Goal: Task Accomplishment & Management: Manage account settings

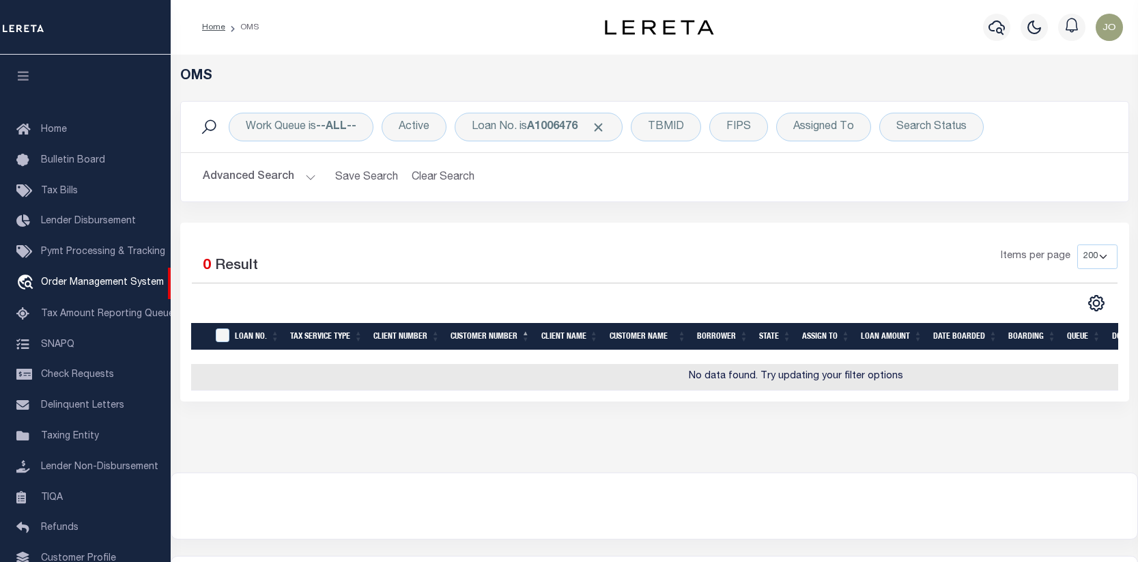
select select "200"
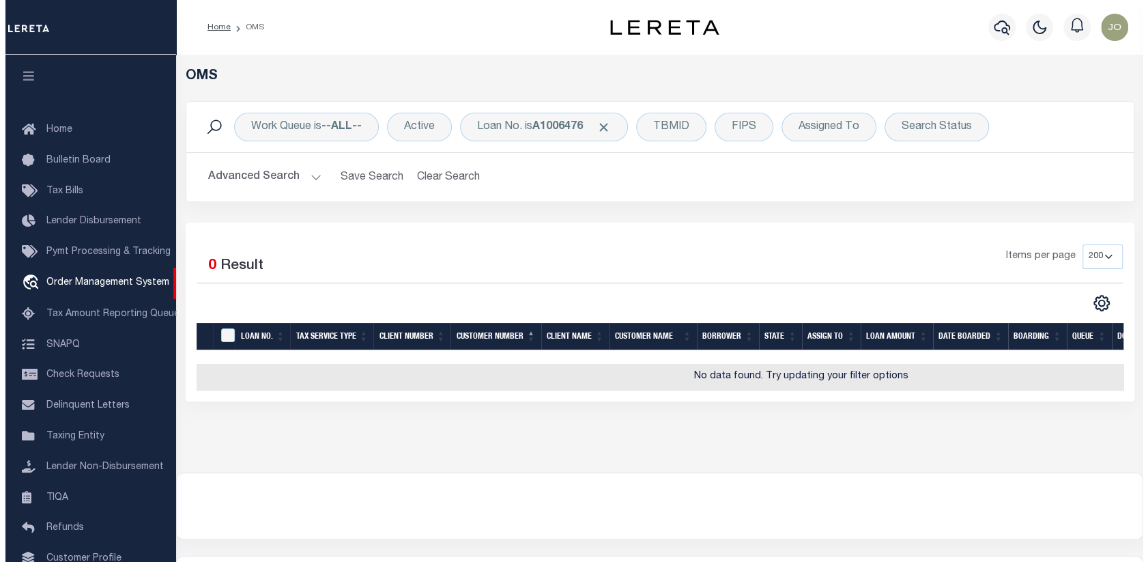
scroll to position [99, 0]
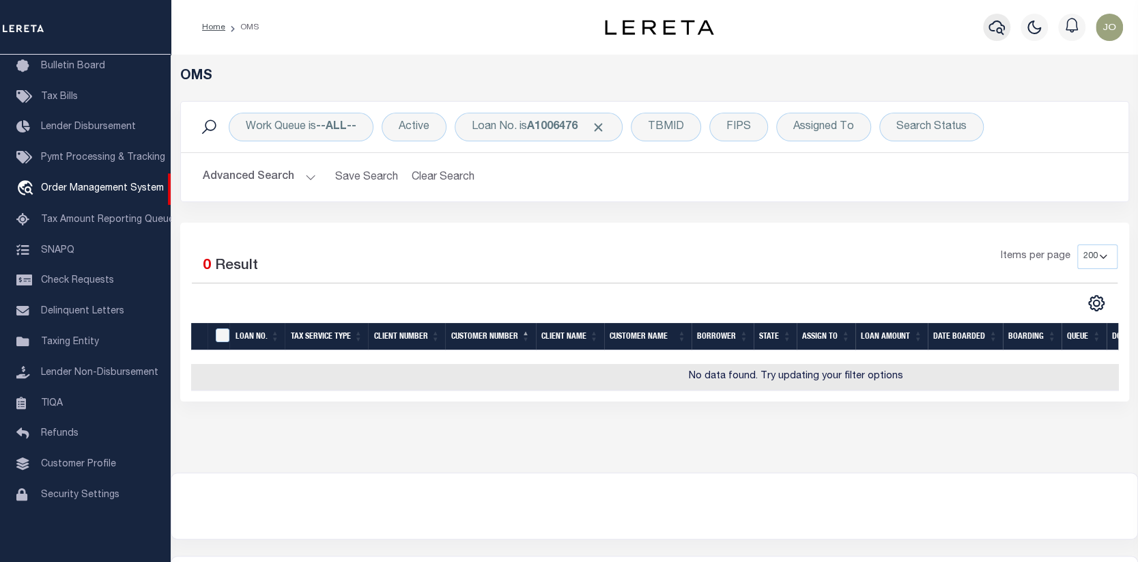
click at [991, 27] on icon "button" at bounding box center [997, 27] width 16 height 16
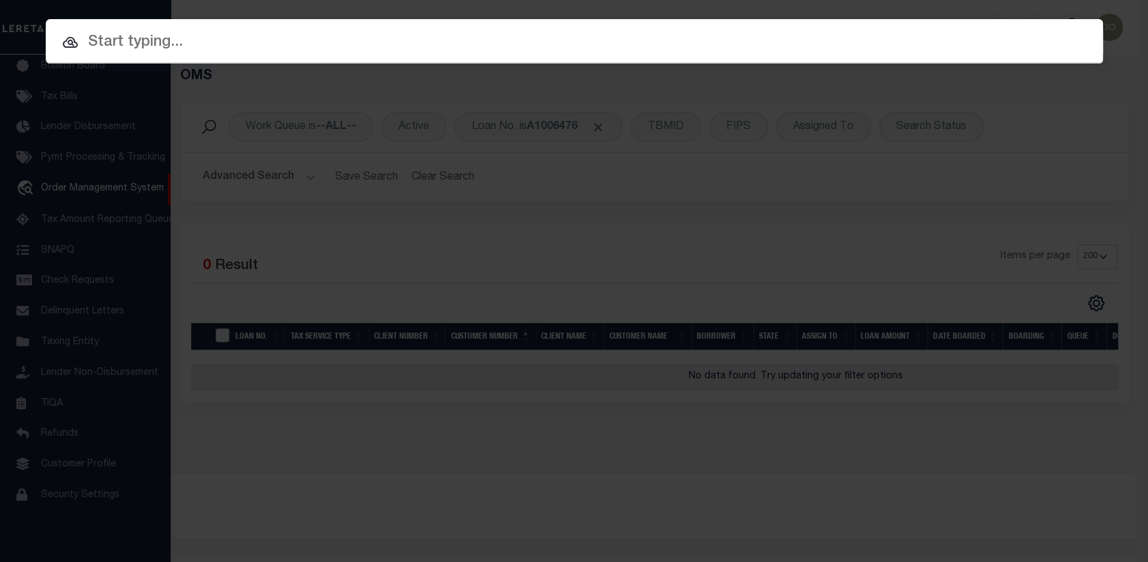
paste input "[PERSON_NAME] CGP, LLC"
type input "[PERSON_NAME] CGP, LLC"
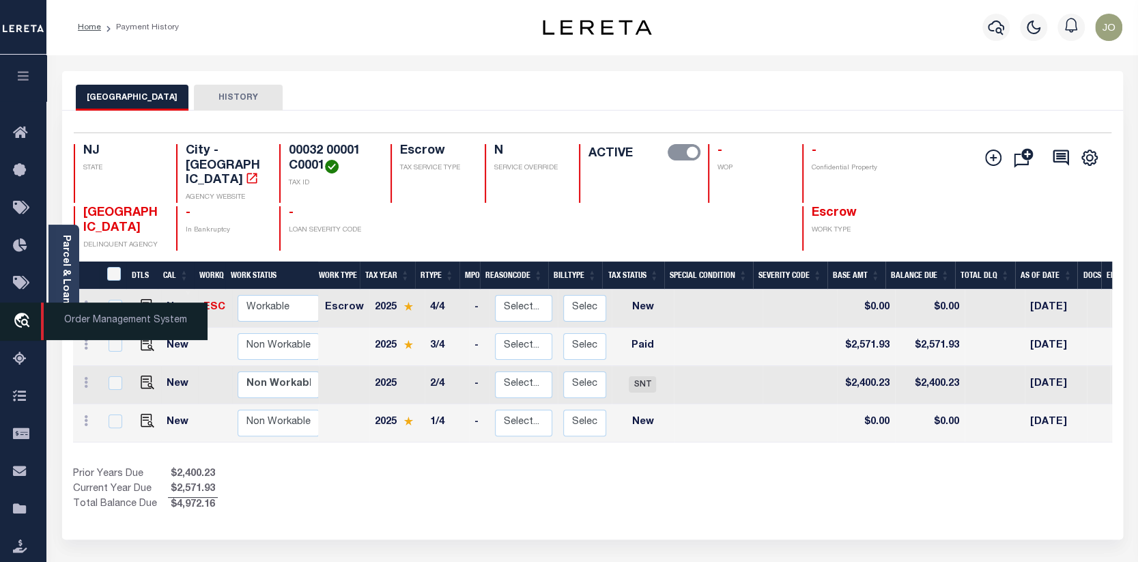
click at [65, 319] on span "Order Management System" at bounding box center [124, 321] width 167 height 38
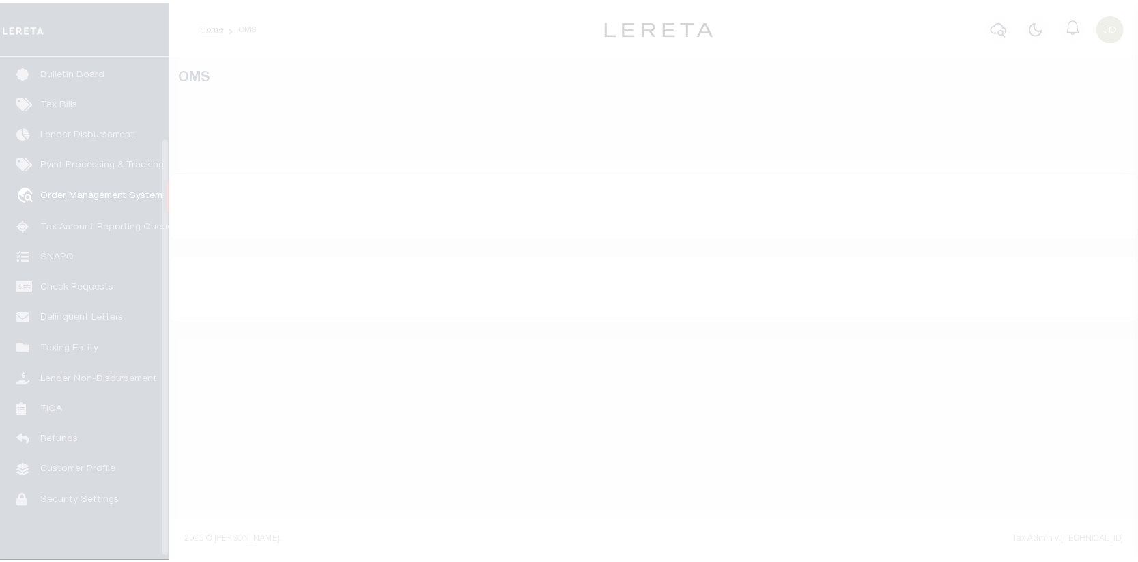
scroll to position [99, 0]
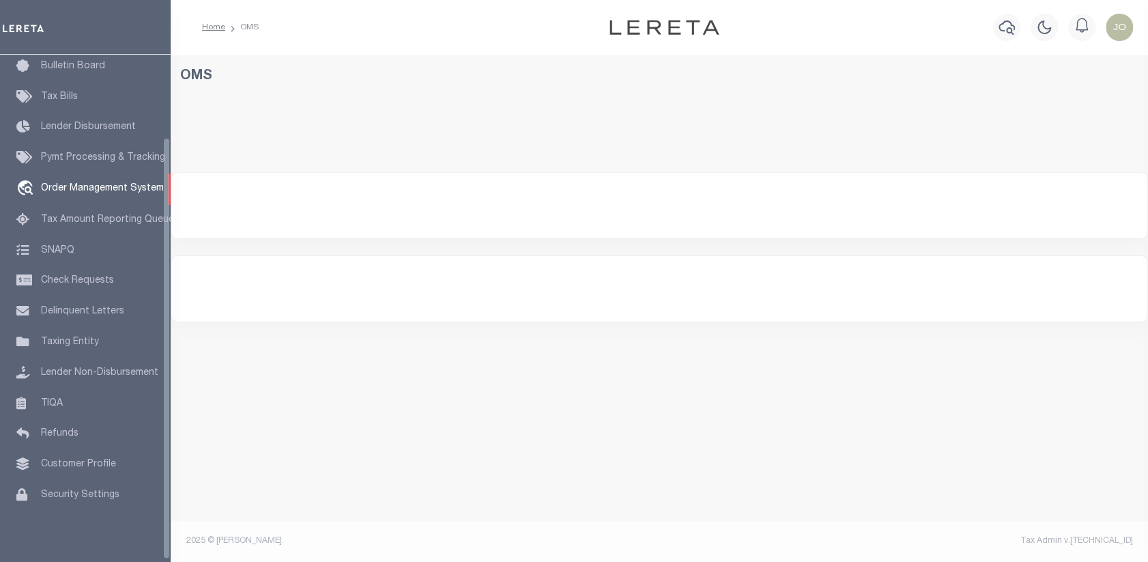
select select "200"
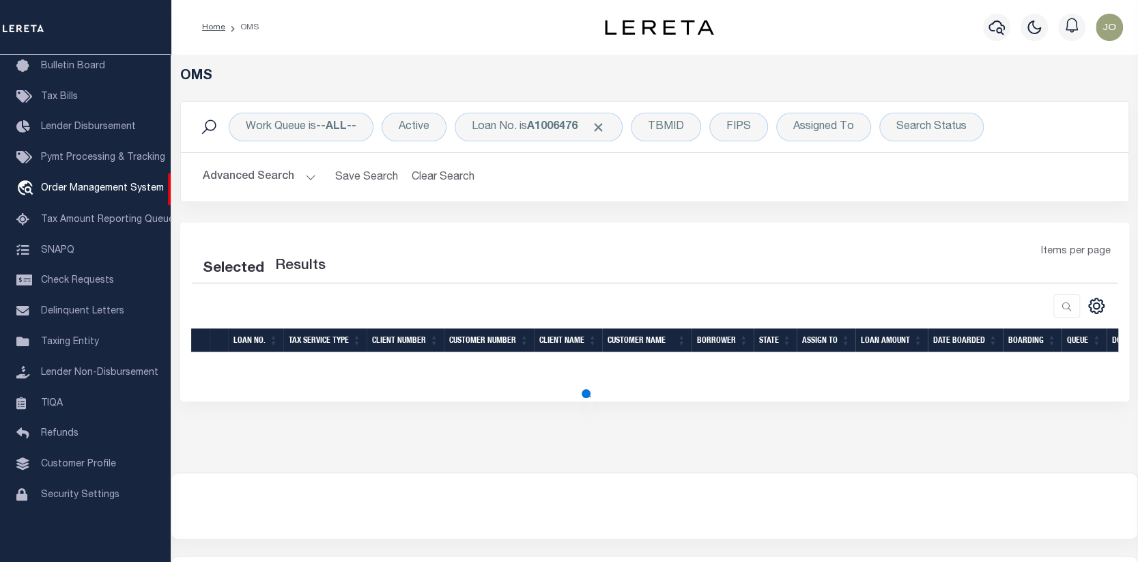
select select "200"
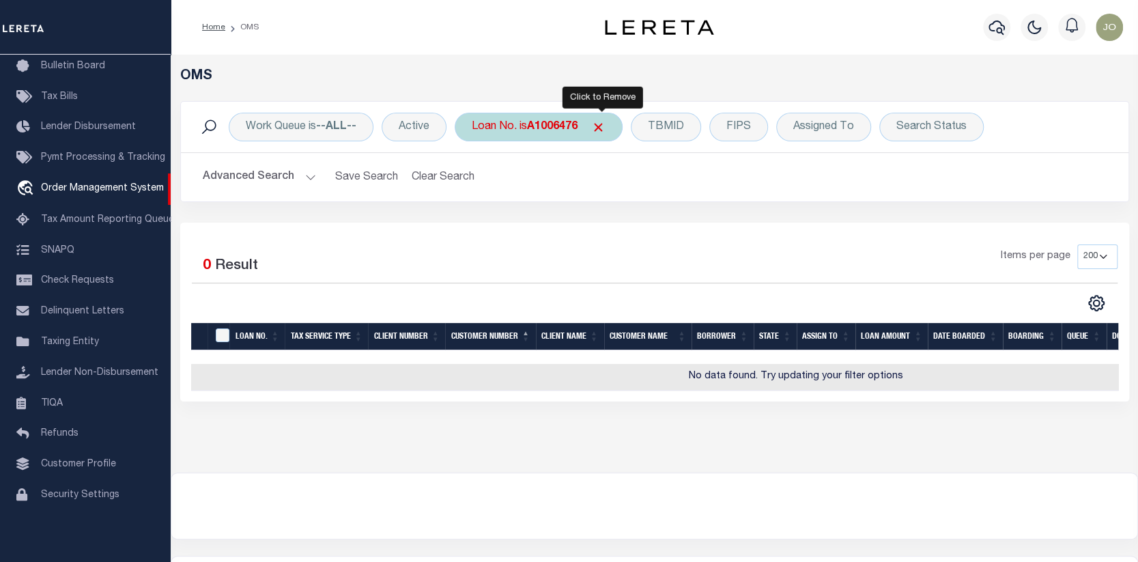
click at [600, 124] on span "Click to Remove" at bounding box center [598, 127] width 14 height 14
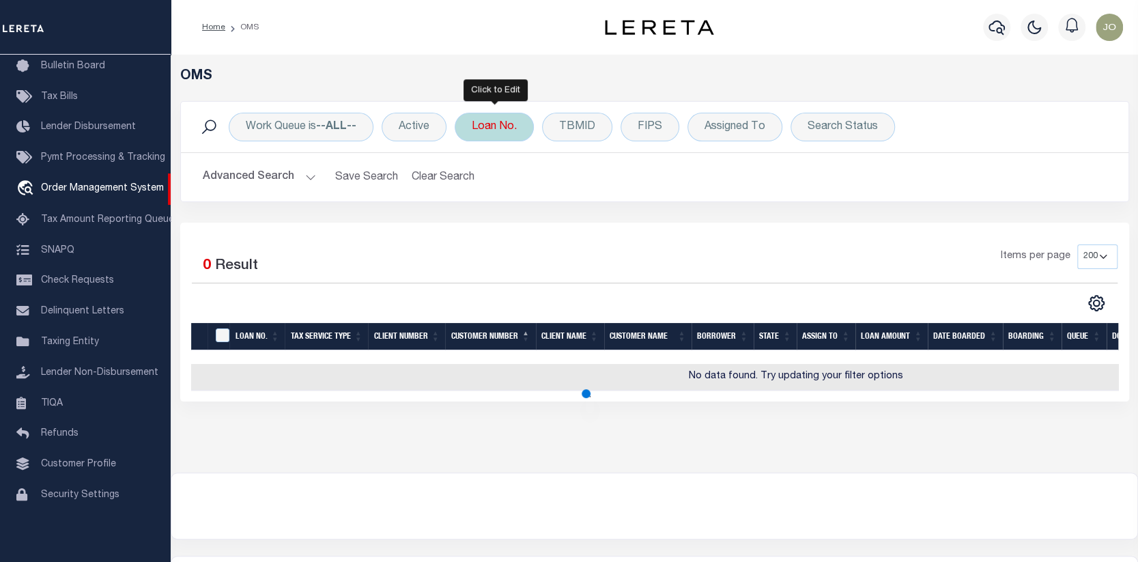
click at [484, 119] on div "Loan No." at bounding box center [494, 127] width 79 height 29
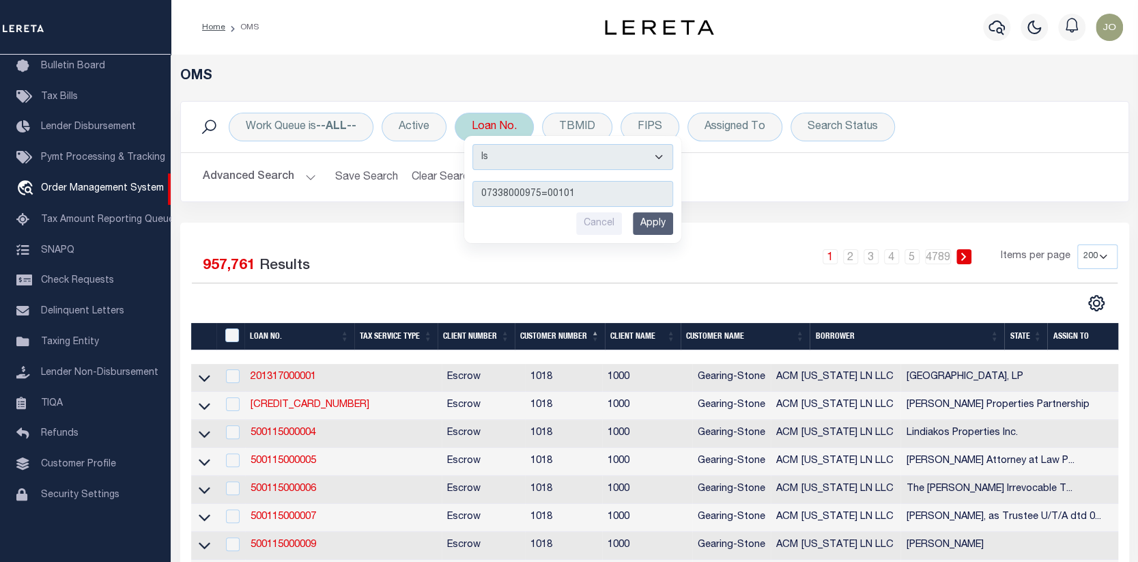
type input "07338000975=00101"
click at [653, 223] on input "Apply" at bounding box center [653, 223] width 40 height 23
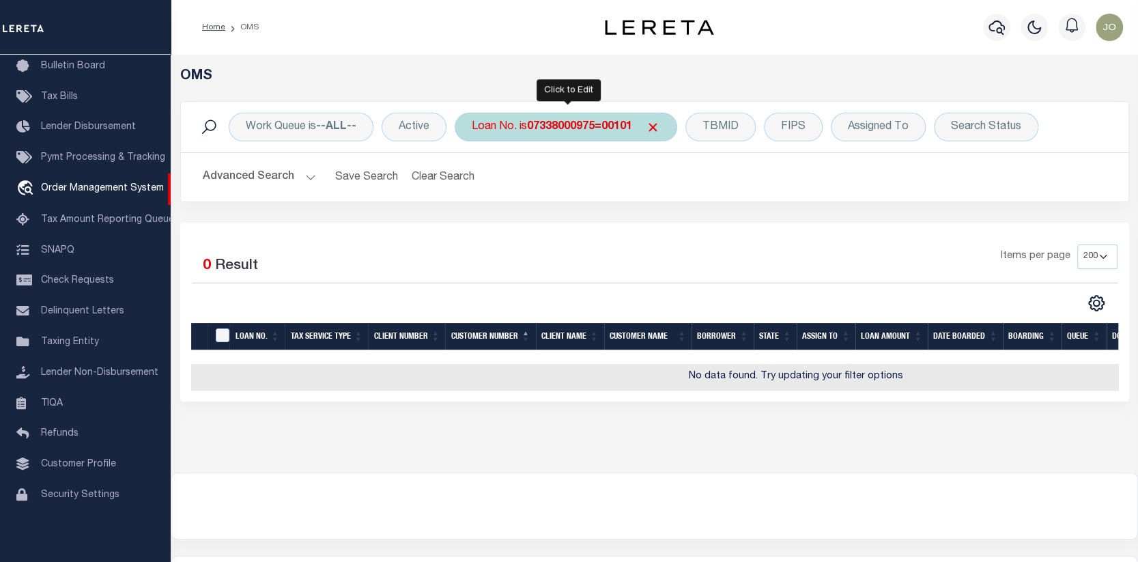
click at [608, 122] on b "07338000975=00101" at bounding box center [579, 127] width 105 height 11
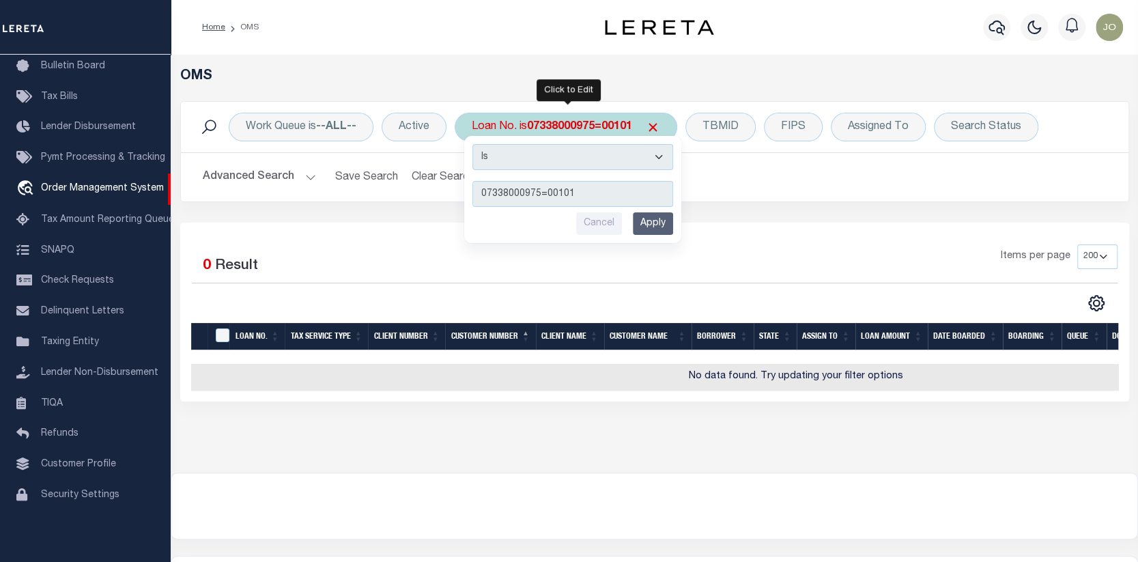
click at [543, 191] on input "07338000975=00101" at bounding box center [572, 194] width 201 height 26
click at [571, 195] on input "07338000975-00101" at bounding box center [572, 194] width 201 height 26
type input "07338000975-00101"
click at [655, 219] on input "Apply" at bounding box center [653, 223] width 40 height 23
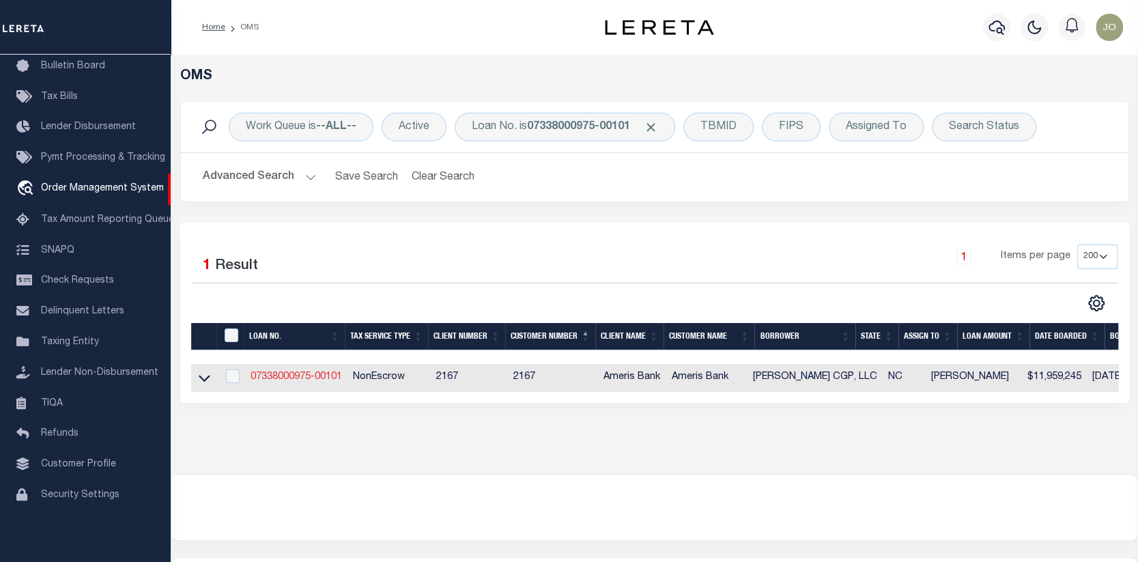
click at [293, 375] on link "07338000975-00101" at bounding box center [296, 377] width 91 height 10
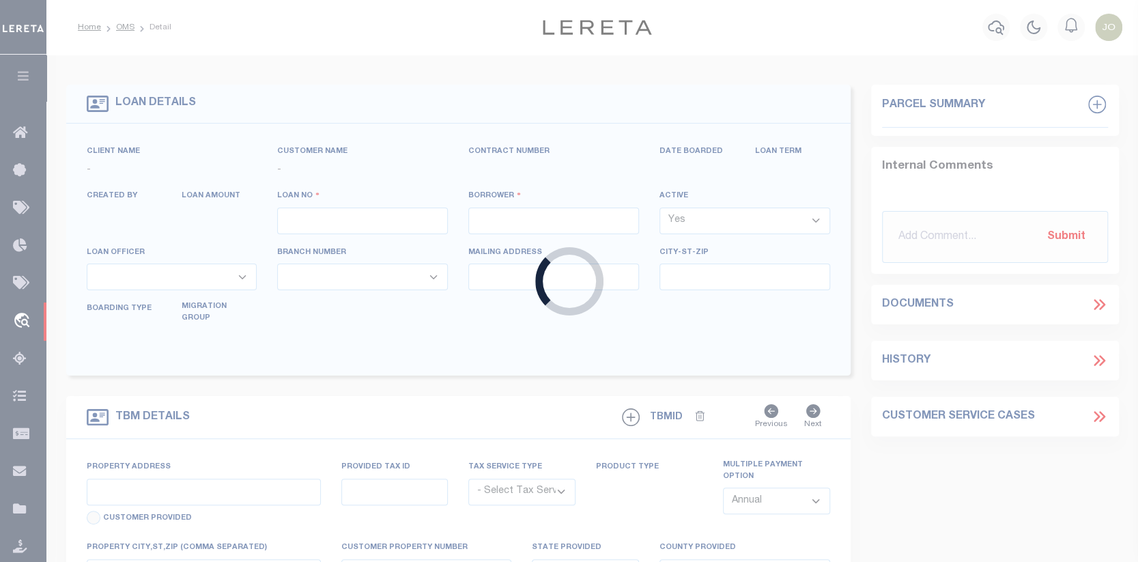
type input "07338000975-00101"
type input "[PERSON_NAME] CGP, LLC"
select select
type input "[DATE]"
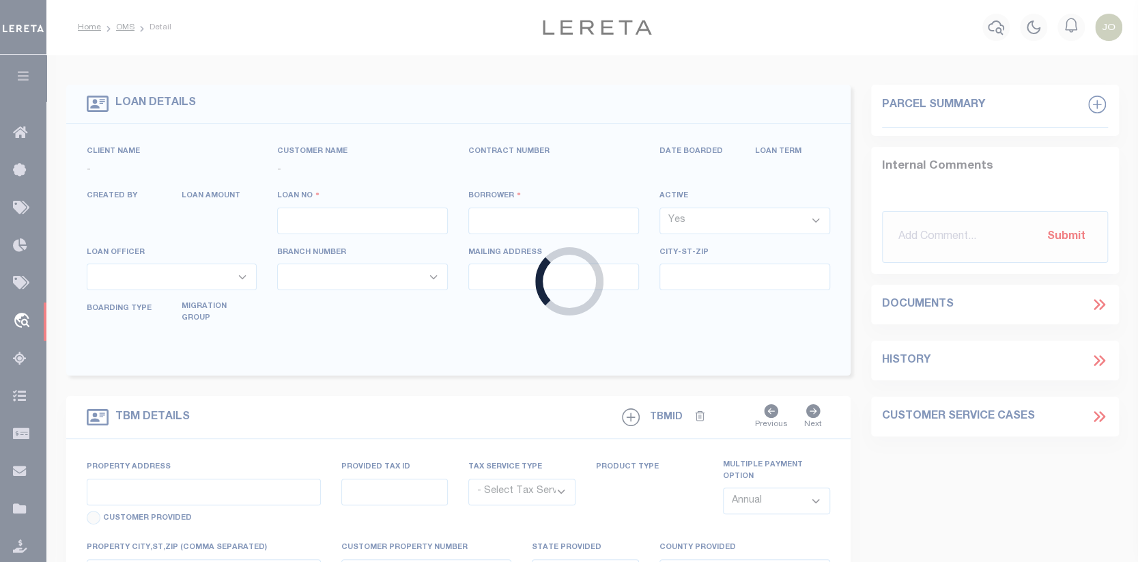
select select "10"
select select "20"
select select "NonEscrow"
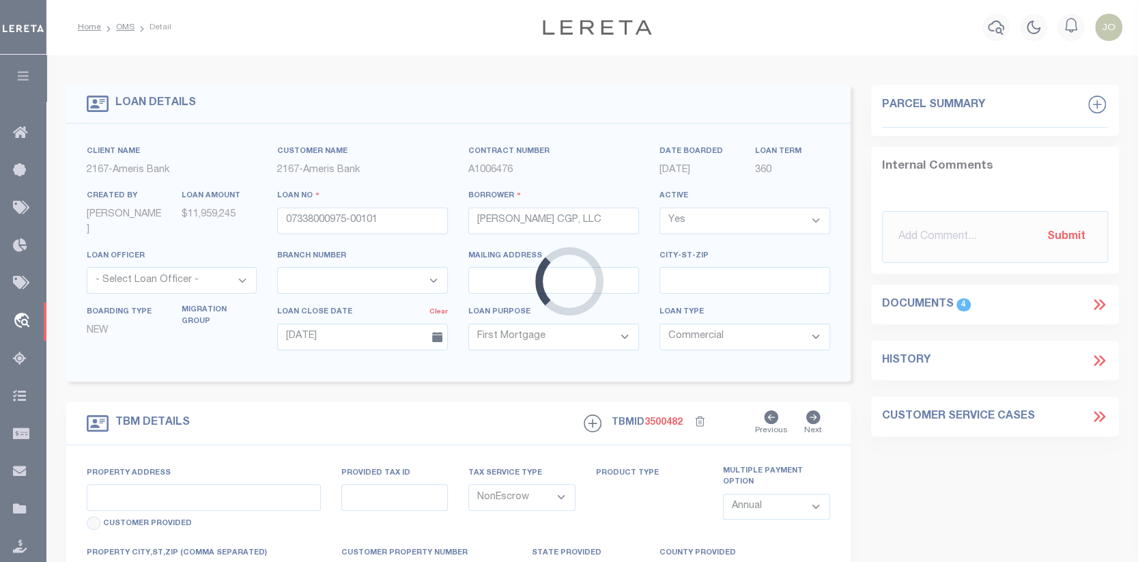
select select "11741"
type input "NC Highway 55 South at Interstate 40"
type input "0735490919"
select select
type input "Cary [GEOGRAPHIC_DATA] 27519"
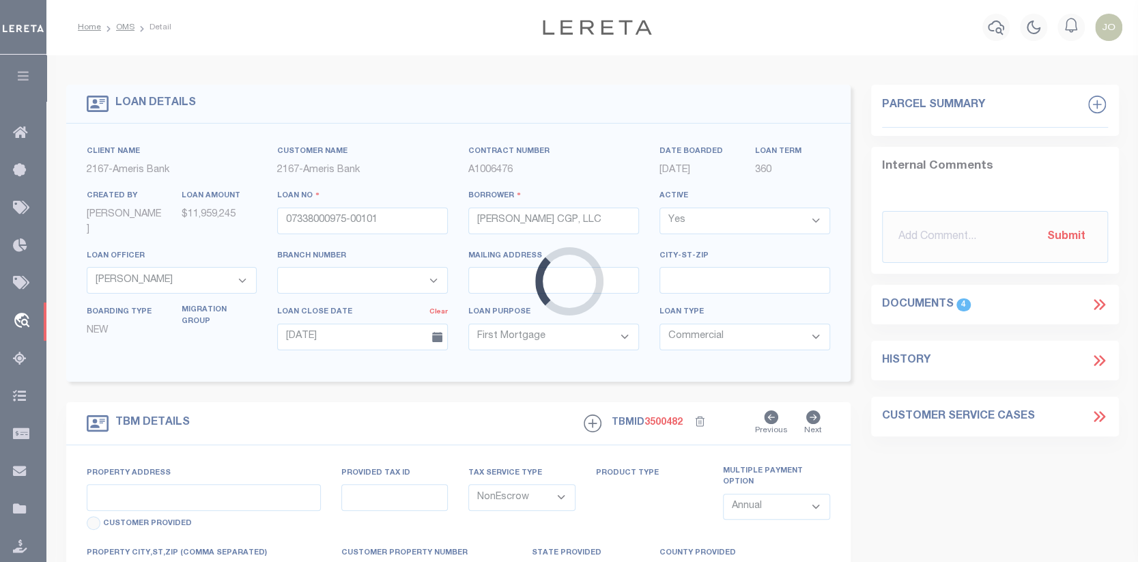
type input "NC"
type textarea "See Exhibit A"
select select "25678"
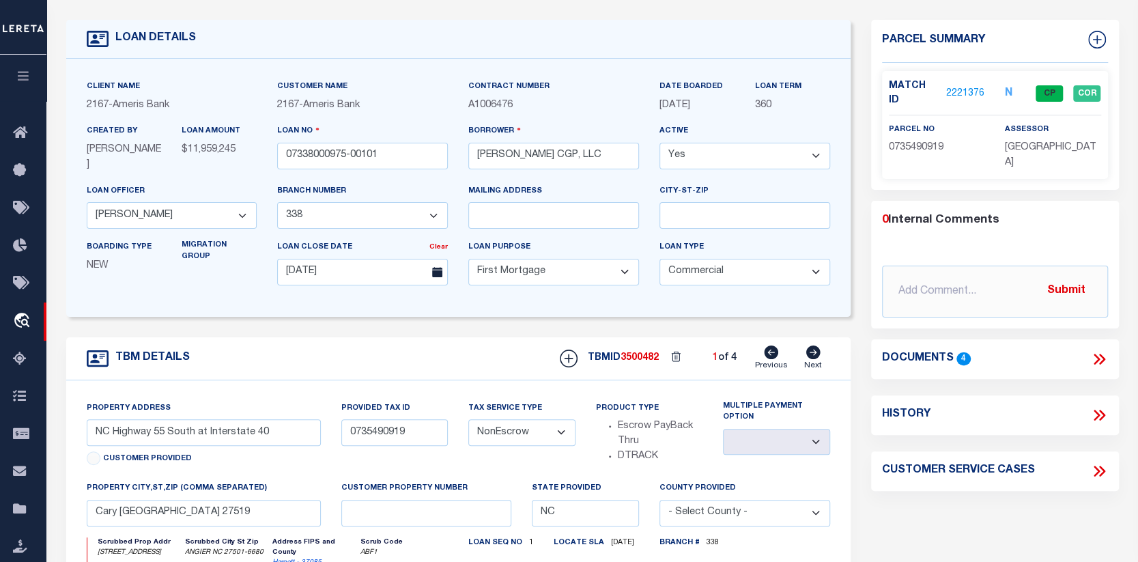
scroll to position [68, 0]
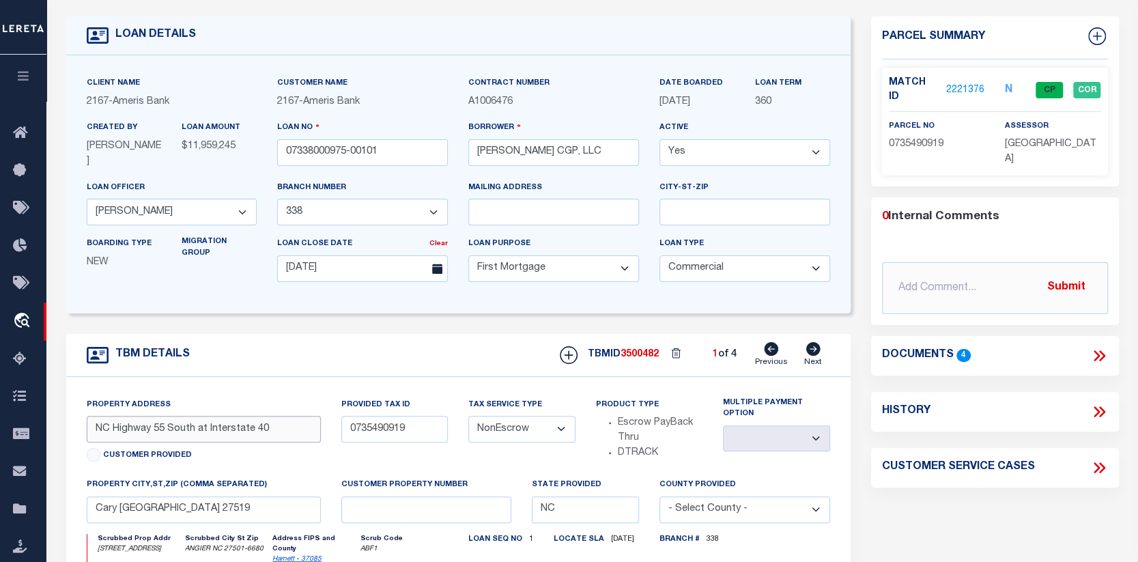
click at [274, 427] on input "NC Highway 55 South at Interstate 40" at bounding box center [204, 429] width 234 height 27
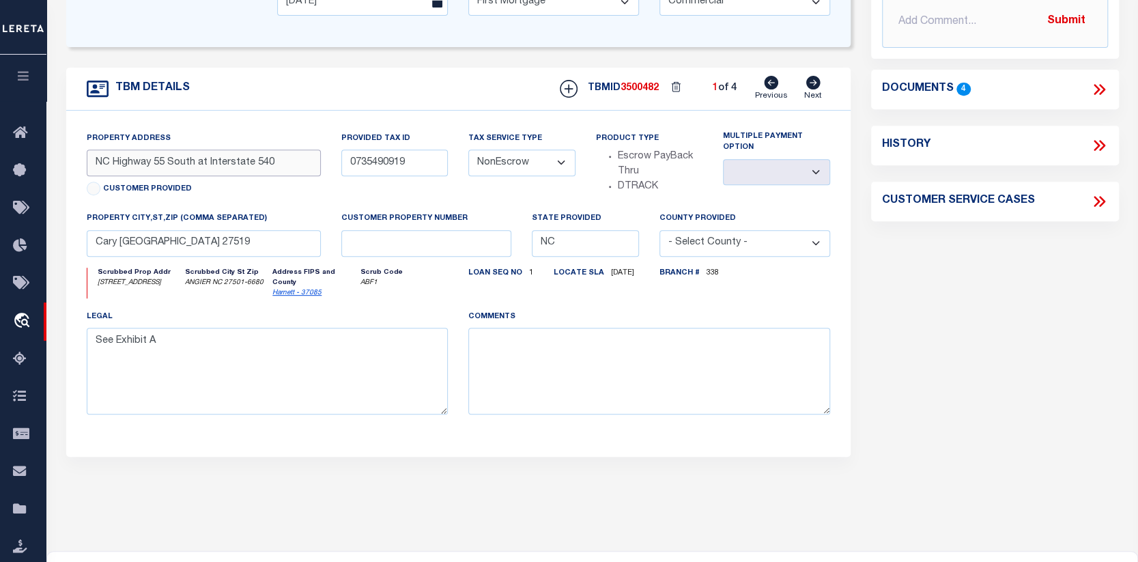
scroll to position [205, 0]
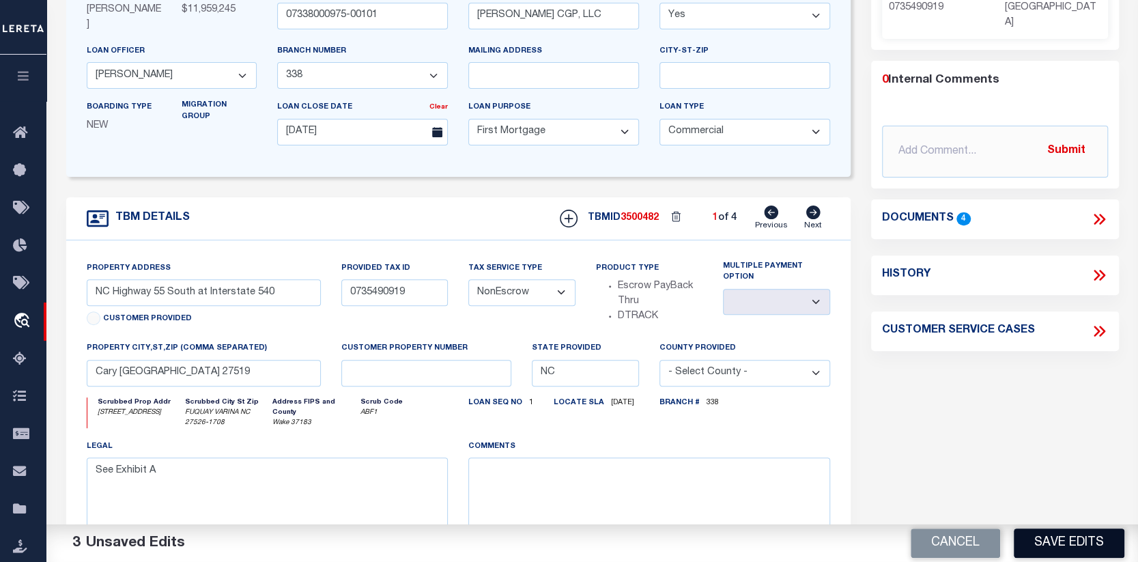
click at [1048, 534] on button "Save Edits" at bounding box center [1069, 542] width 111 height 29
type input "NC Highway 55 South at Interstate 40"
select select
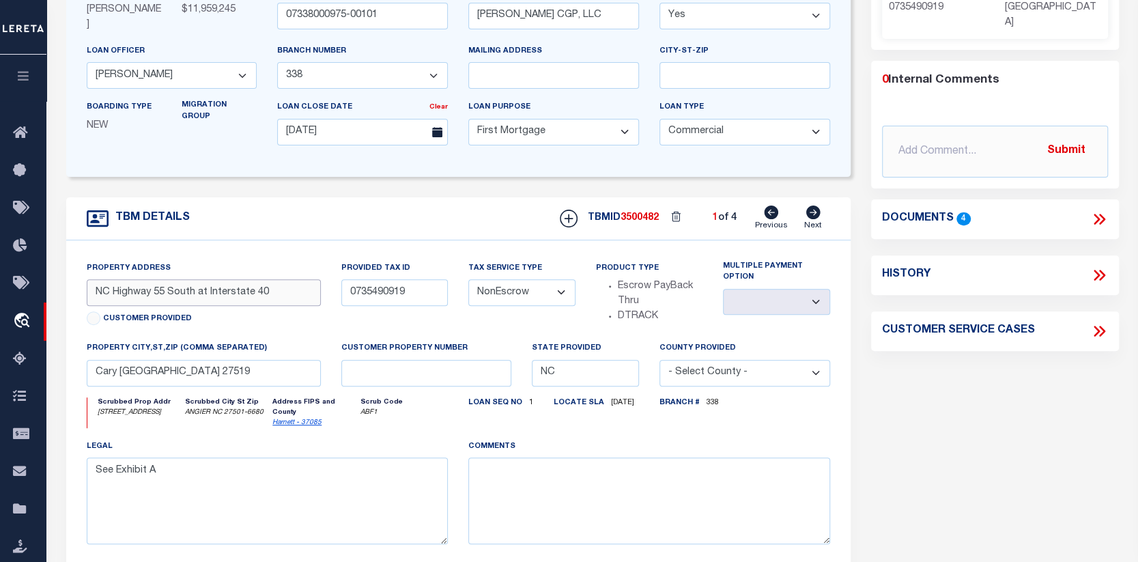
click at [298, 296] on input "NC Highway 55 South at Interstate 40" at bounding box center [204, 292] width 234 height 27
type input "NC Highway 55 South at Interstate 540"
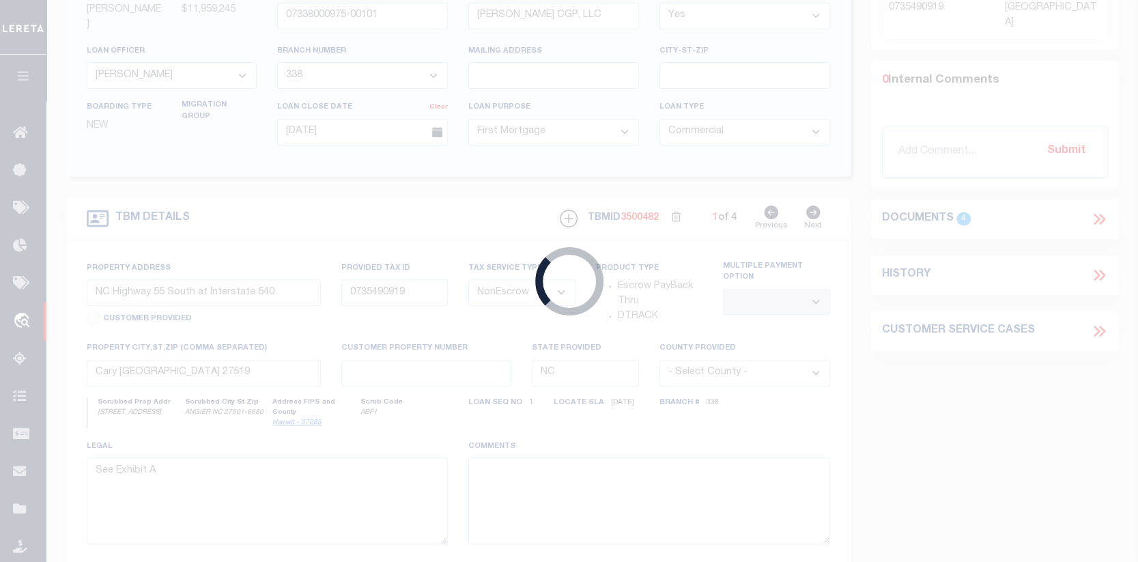
click at [1038, 468] on body "Home OMS Detail" at bounding box center [569, 315] width 1138 height 1041
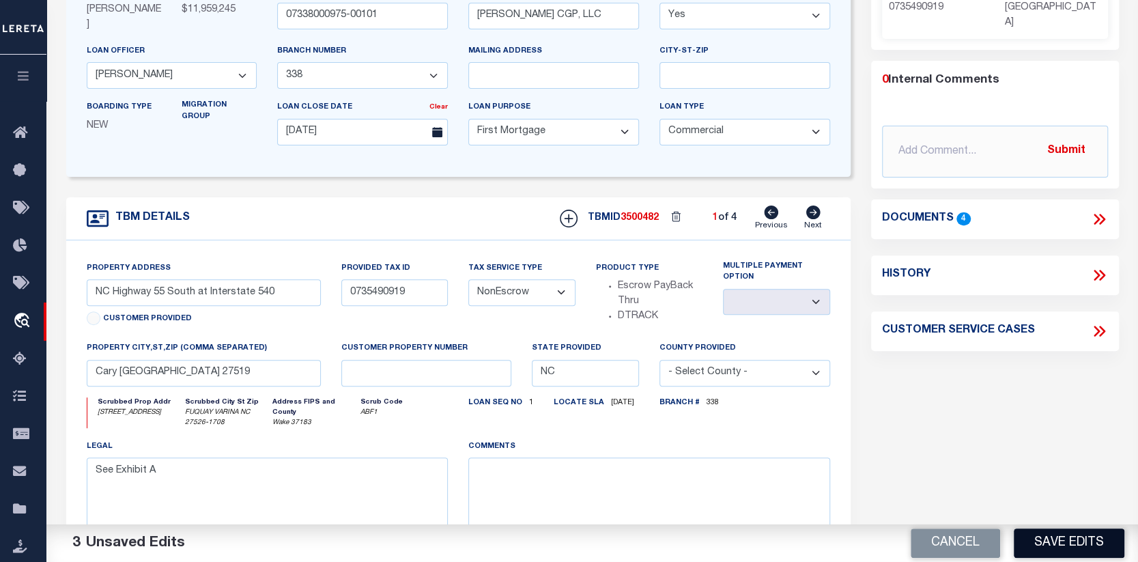
click at [1068, 539] on button "Save Edits" at bounding box center [1069, 542] width 111 height 29
select select
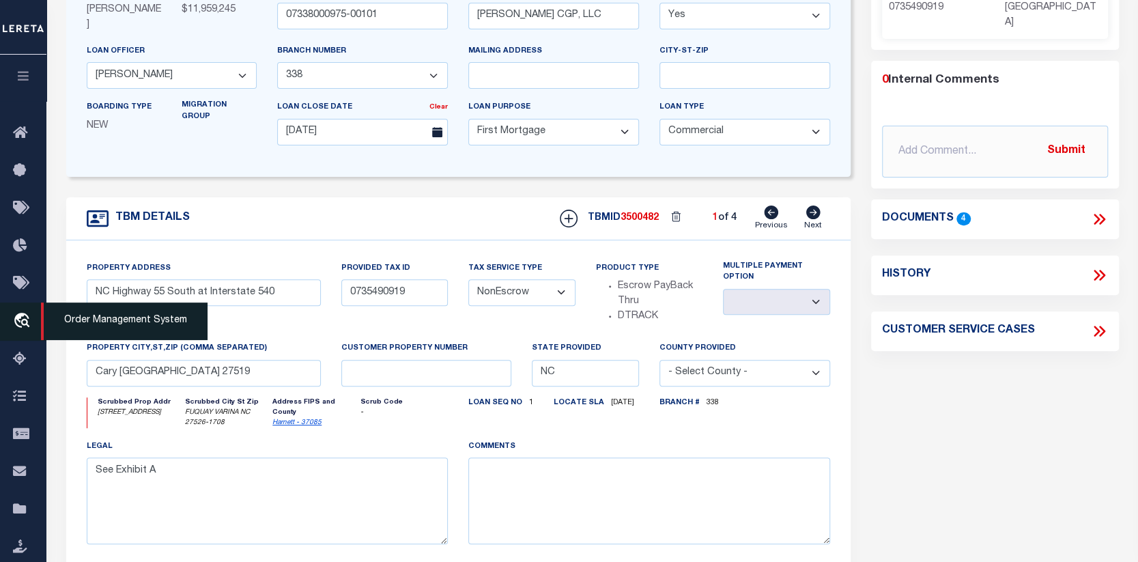
click at [18, 317] on icon "travel_explore" at bounding box center [24, 322] width 22 height 18
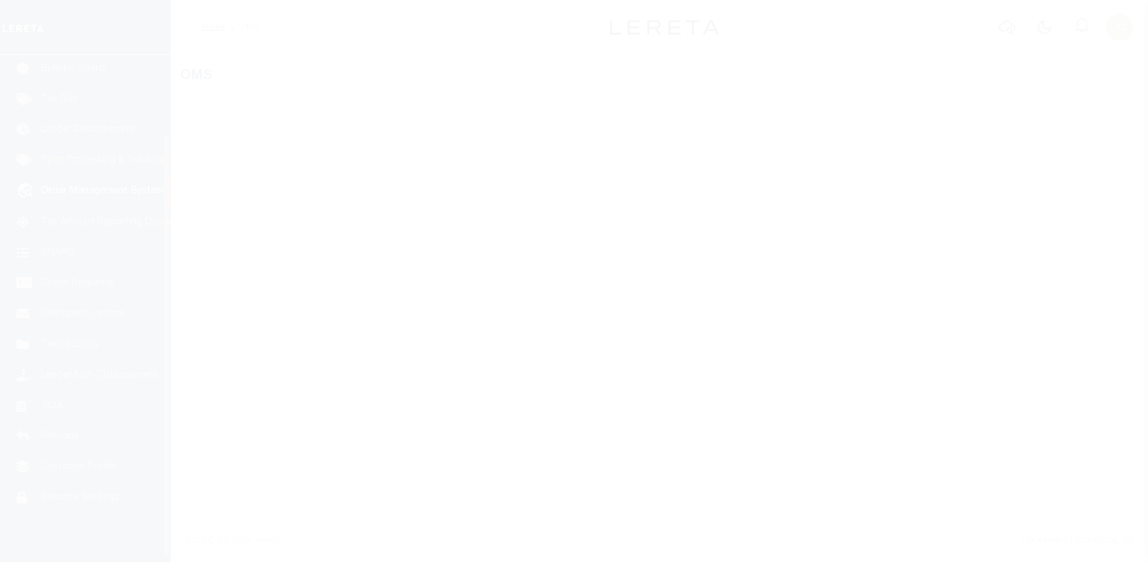
scroll to position [99, 0]
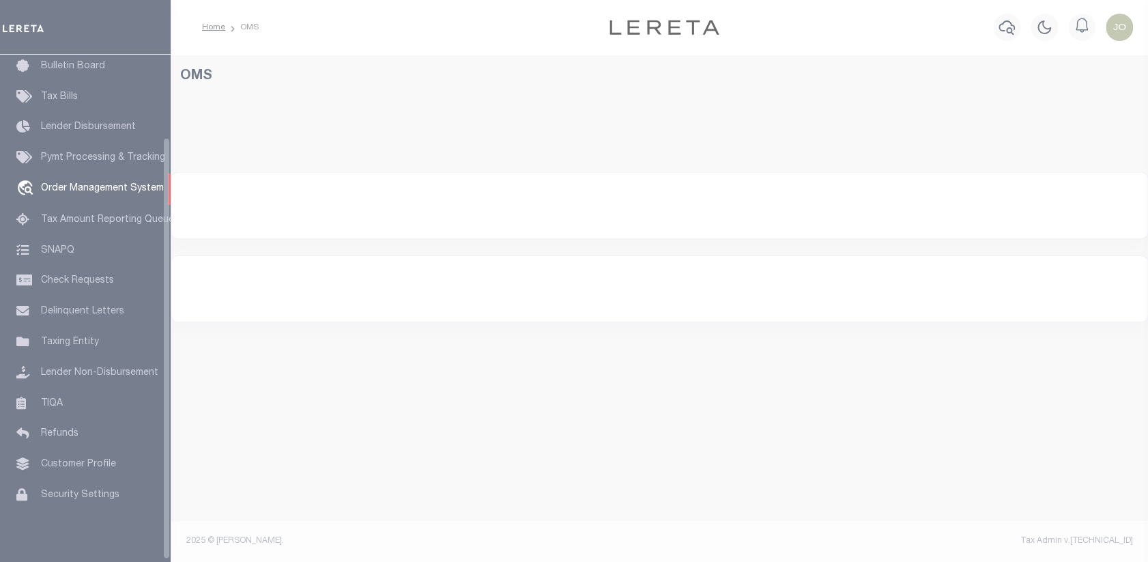
select select "200"
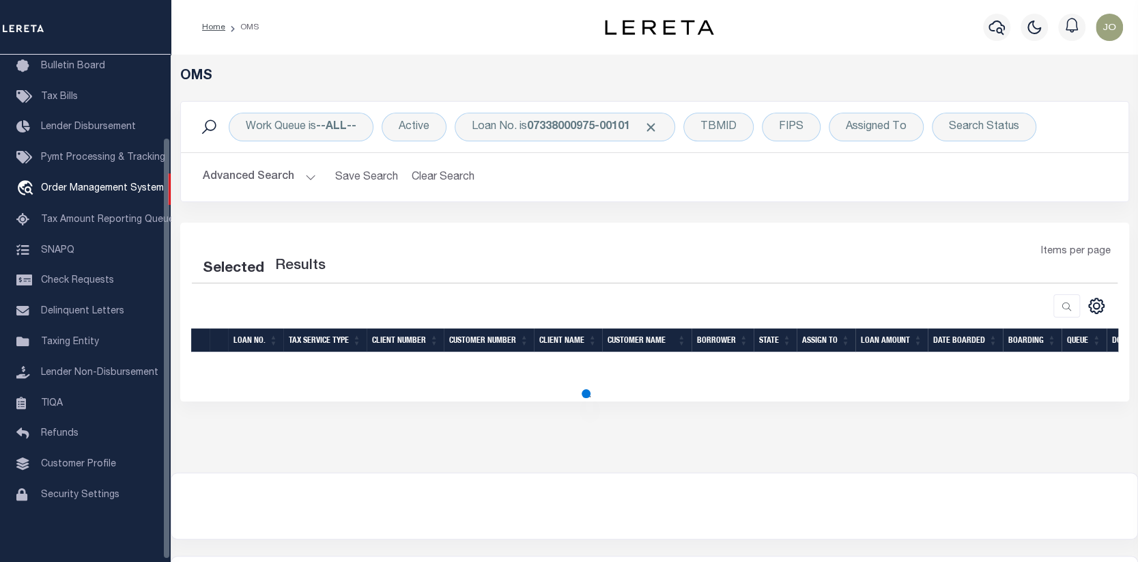
select select "200"
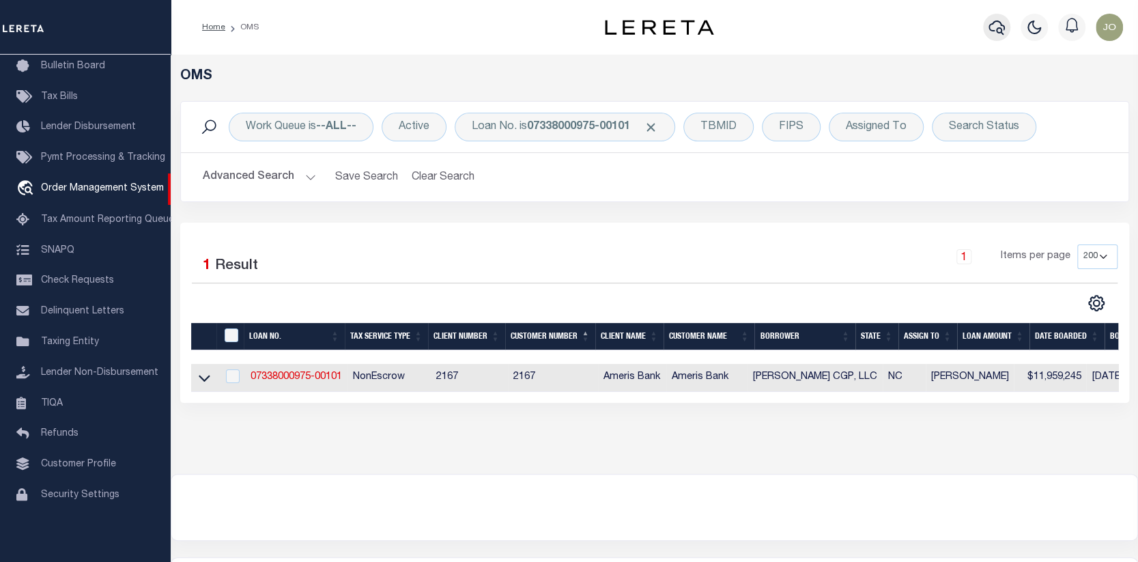
click at [993, 20] on icon "button" at bounding box center [997, 27] width 16 height 16
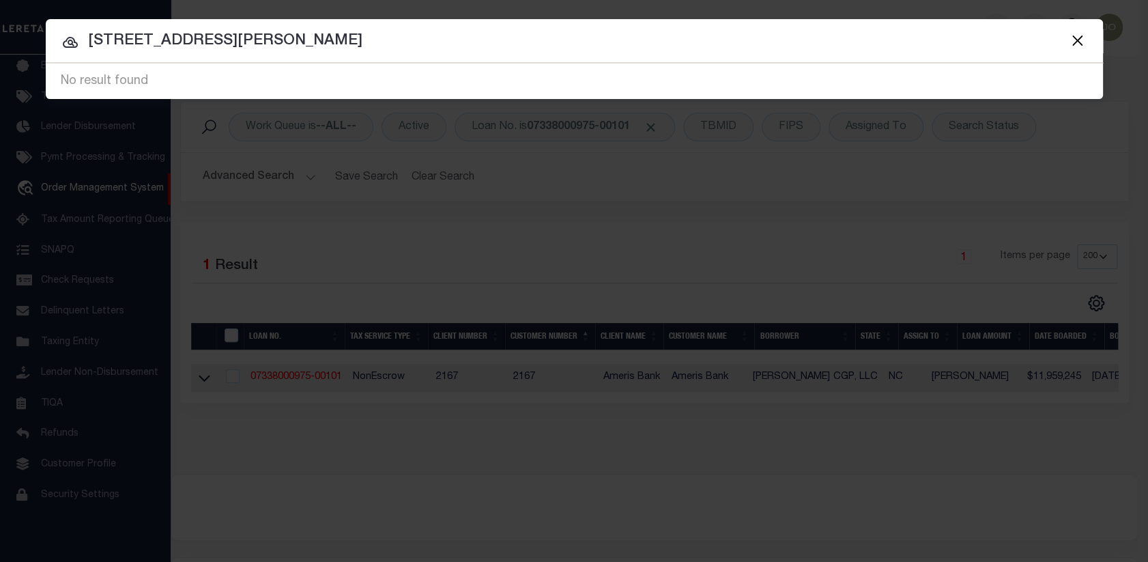
click at [1077, 33] on button "Close" at bounding box center [1078, 40] width 18 height 18
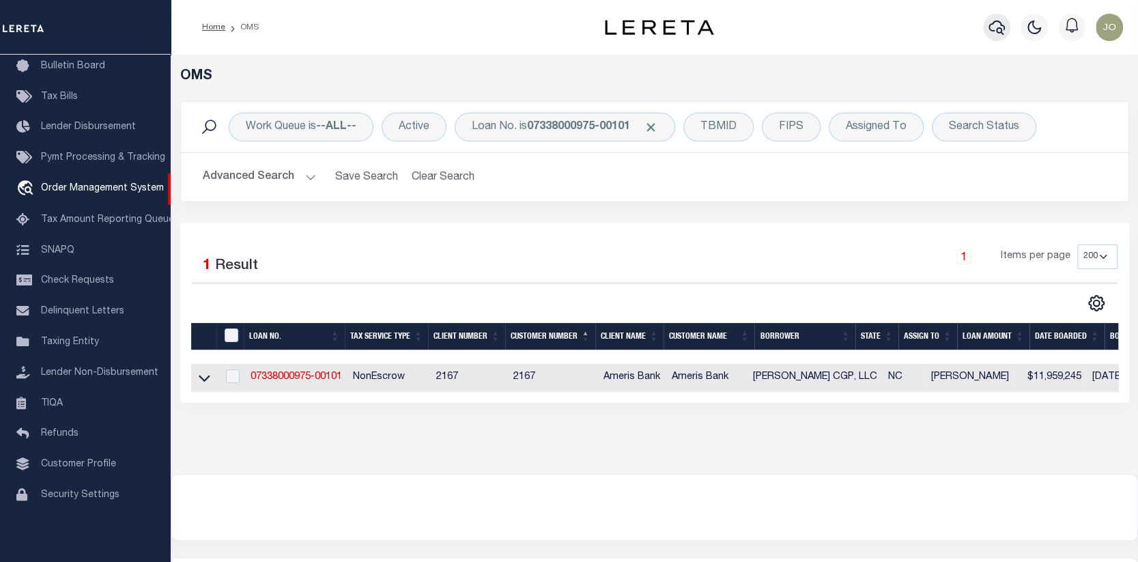
click at [994, 22] on icon "button" at bounding box center [997, 27] width 16 height 14
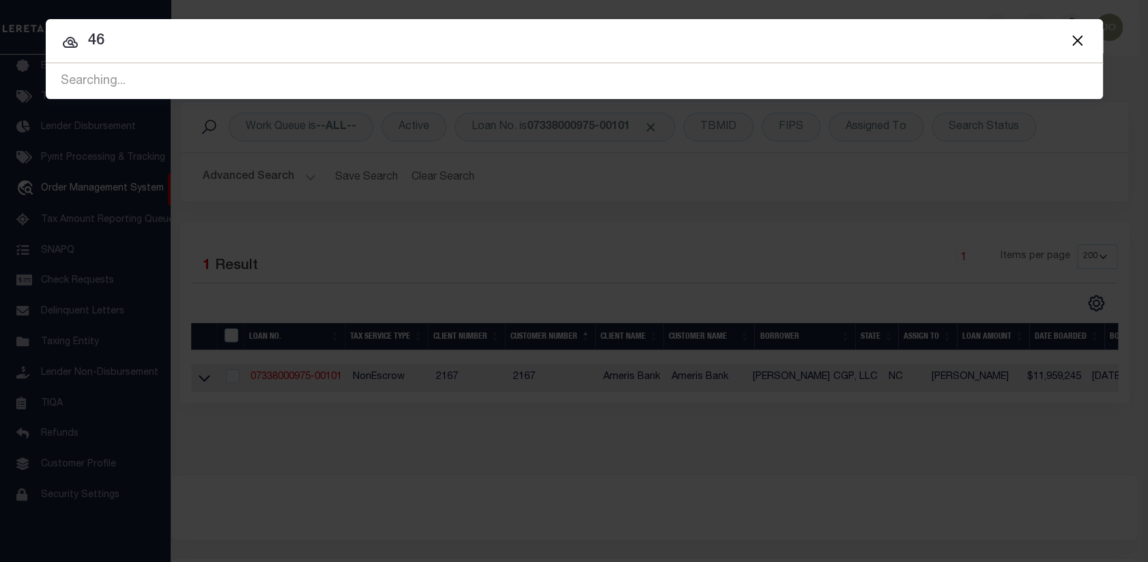
type input "4"
type input "starks glenn"
drag, startPoint x: 177, startPoint y: 36, endPoint x: -6, endPoint y: 28, distance: 183.8
click at [0, 28] on html "Home OMS" at bounding box center [574, 320] width 1148 height 640
click at [153, 37] on input "STARKES GLENN" at bounding box center [574, 41] width 1057 height 24
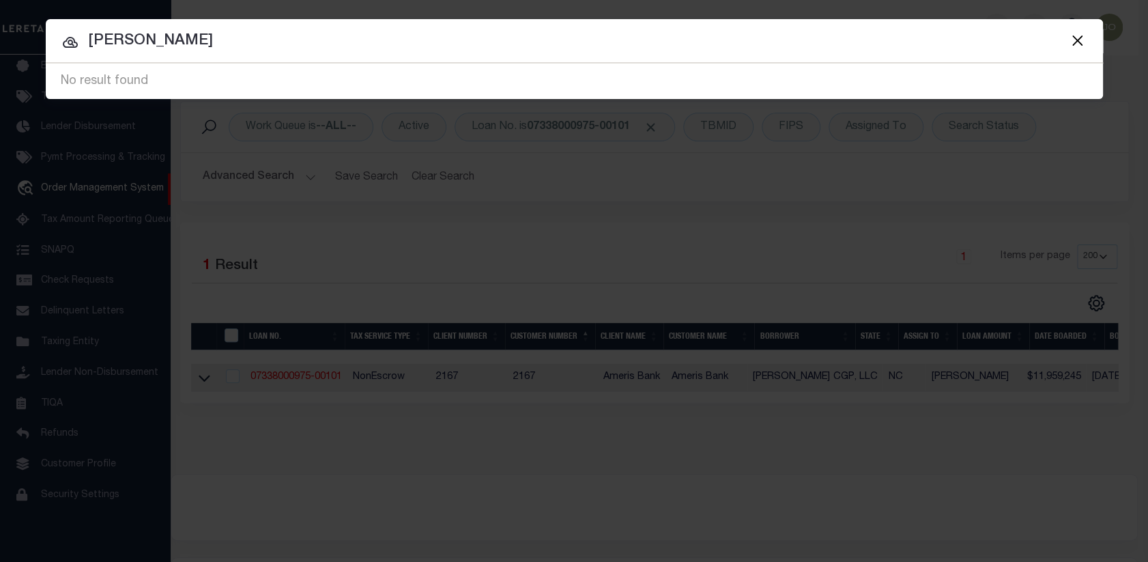
type input "STARKE GLENN"
drag, startPoint x: 205, startPoint y: 38, endPoint x: -15, endPoint y: 17, distance: 220.8
click at [0, 17] on html "Home OMS" at bounding box center [574, 320] width 1148 height 640
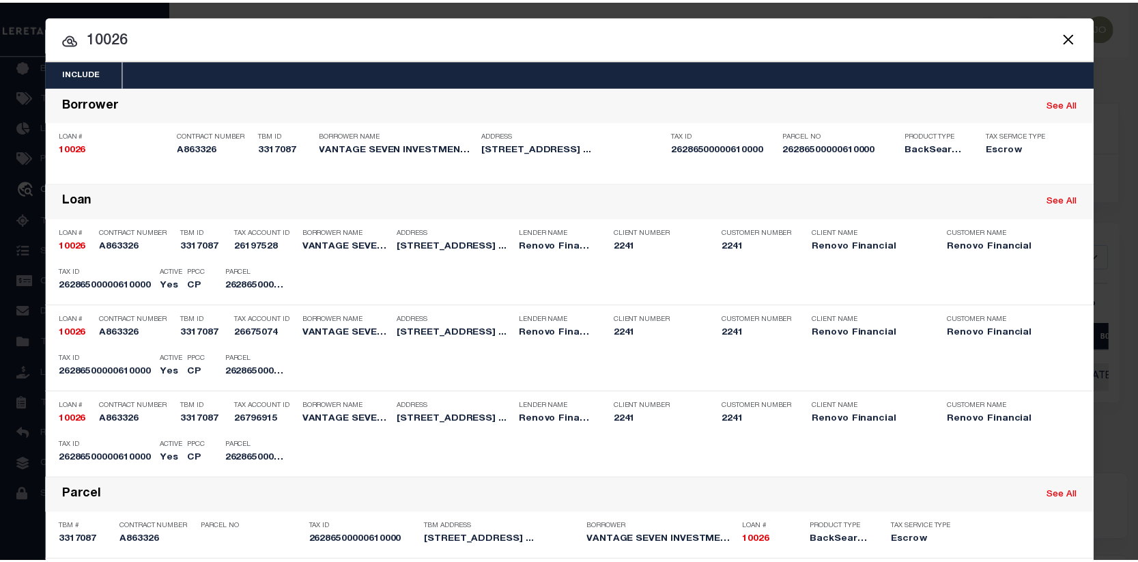
scroll to position [0, 0]
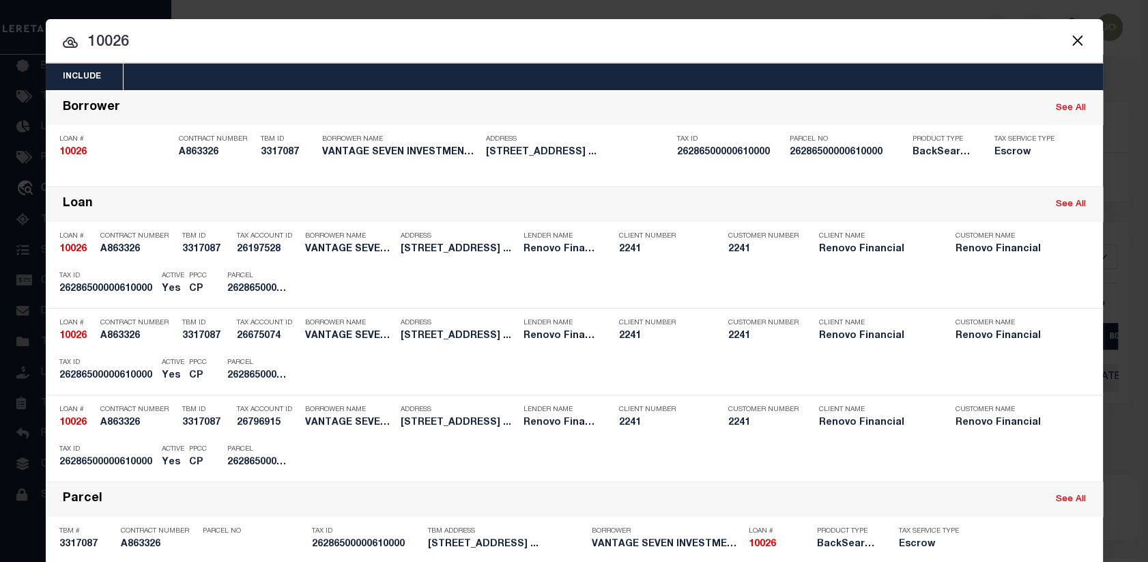
click at [124, 39] on input "10026" at bounding box center [574, 43] width 1057 height 24
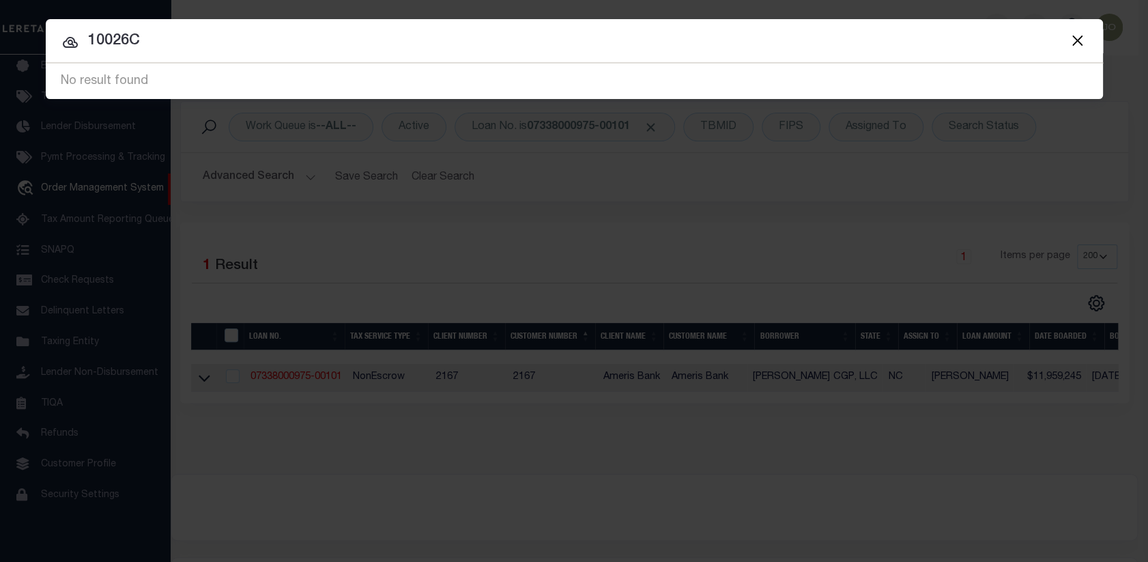
type input "10026C"
click at [1076, 40] on button "Close" at bounding box center [1078, 40] width 18 height 18
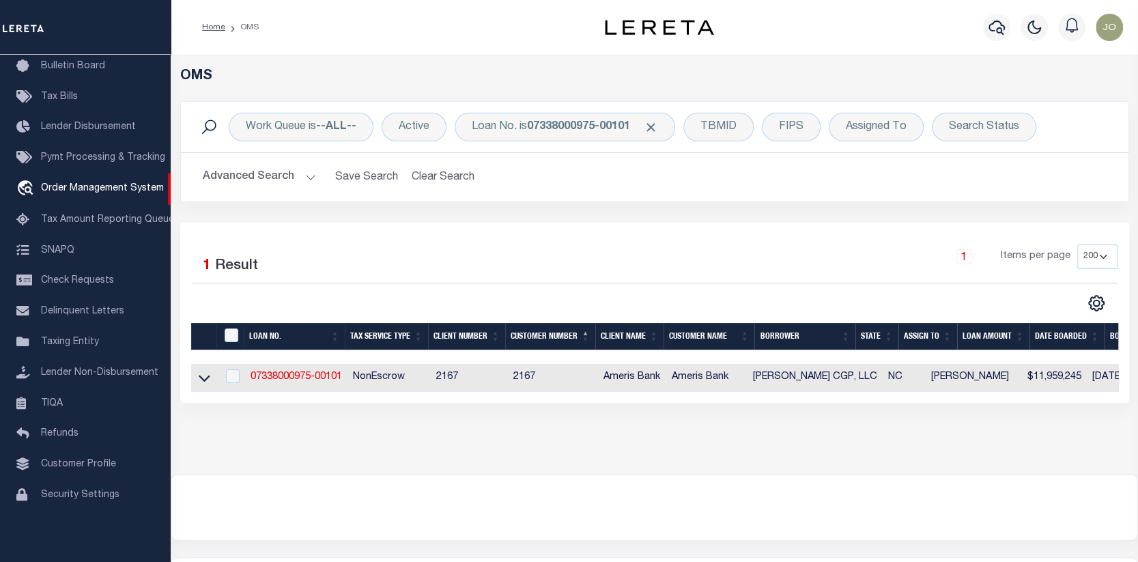
click at [292, 371] on td "07338000975-00101" at bounding box center [296, 378] width 102 height 28
checkbox input "true"
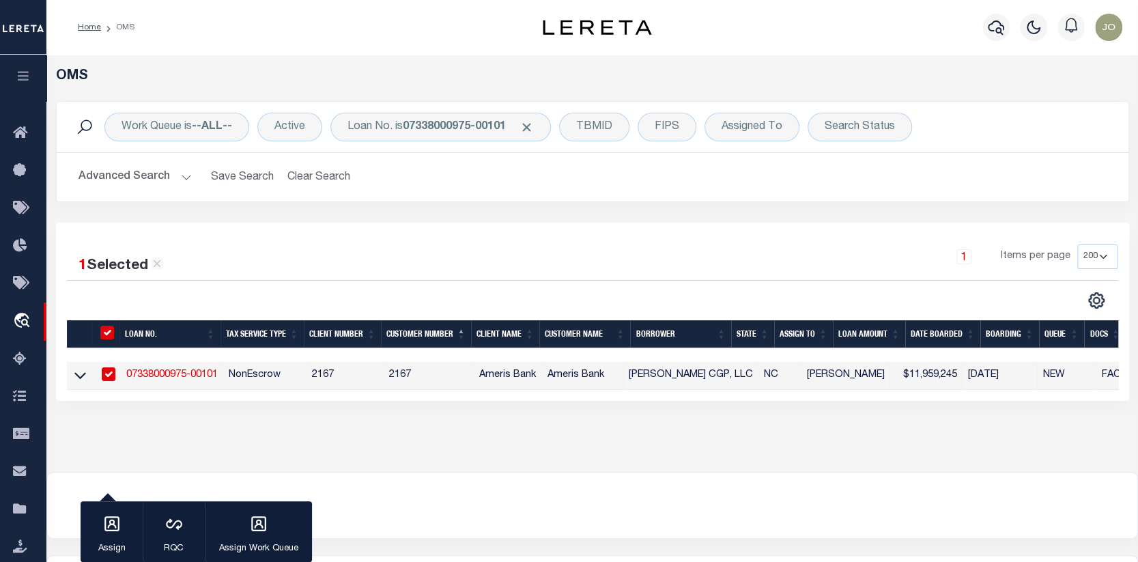
click at [174, 372] on link "07338000975-00101" at bounding box center [171, 375] width 91 height 10
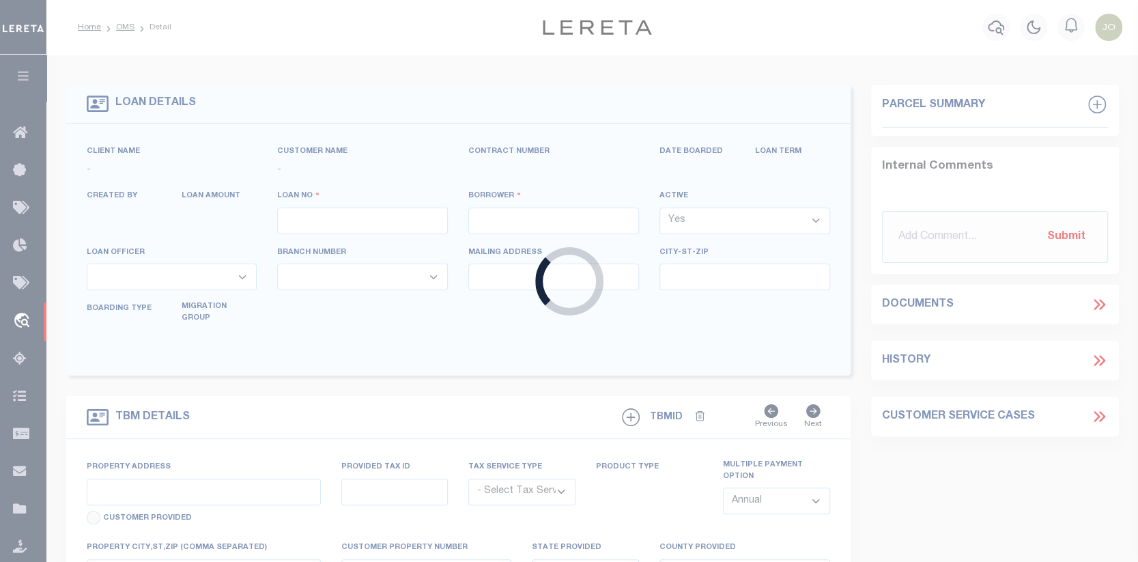
type input "07338000975-00101"
type input "[PERSON_NAME] CGP, LLC"
select select
type input "[DATE]"
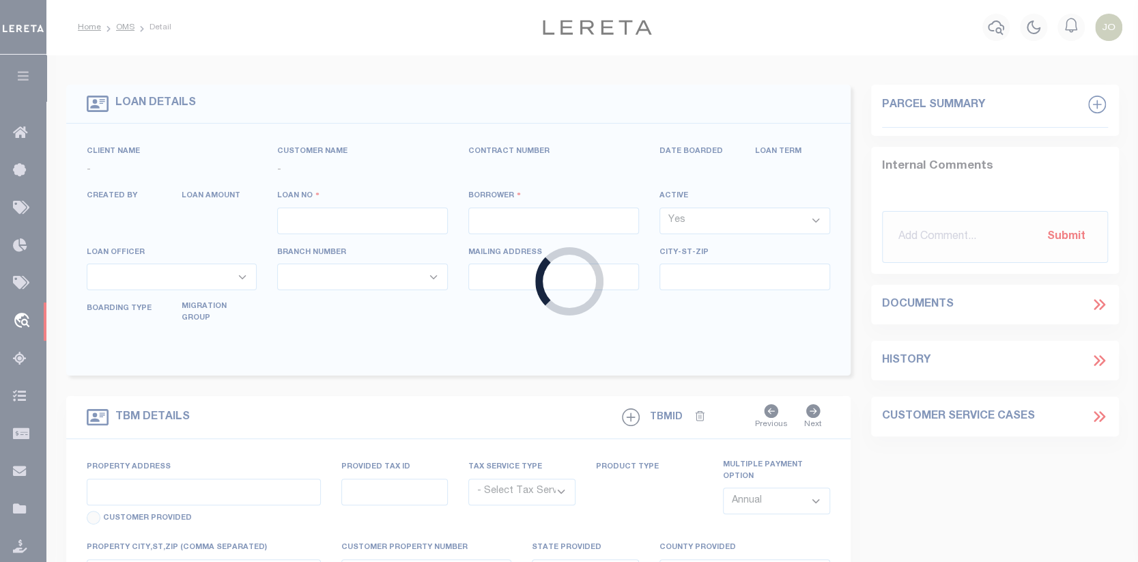
select select "10"
select select "20"
select select "NonEscrow"
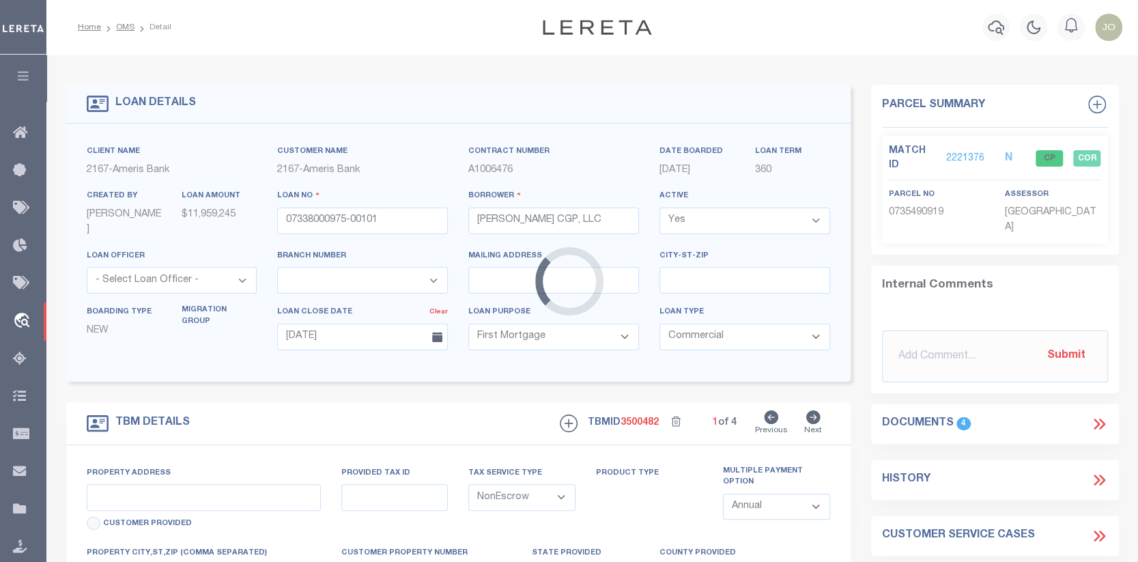
select select "11741"
type input "NC Highway 55 South at Interstate 540"
type input "0735490919"
select select
type input "Cary [GEOGRAPHIC_DATA] 27519"
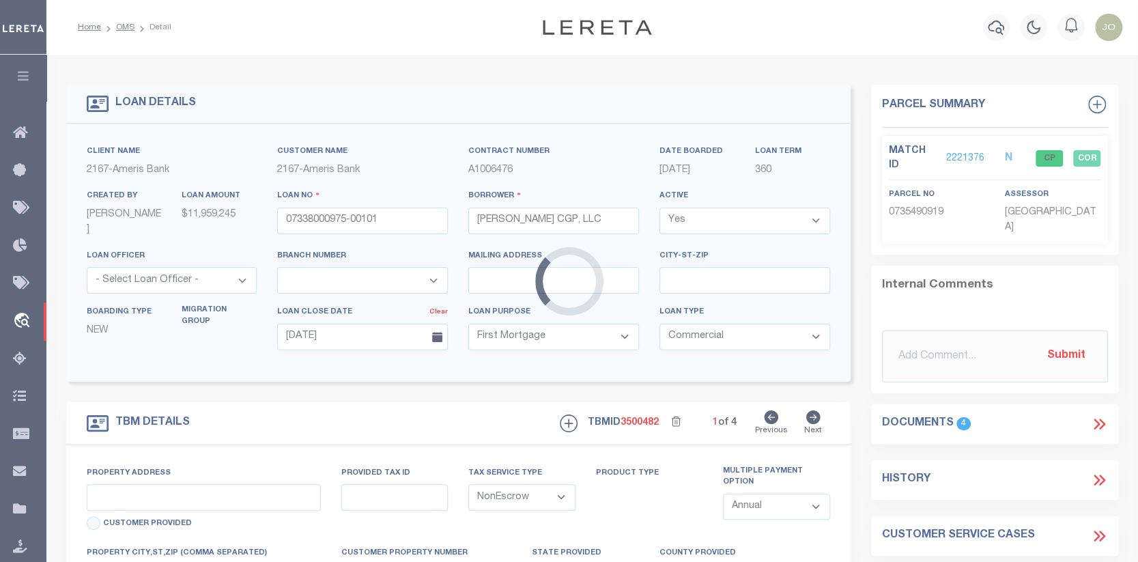
type input "NC"
type textarea "See Exhibit A"
select select "25678"
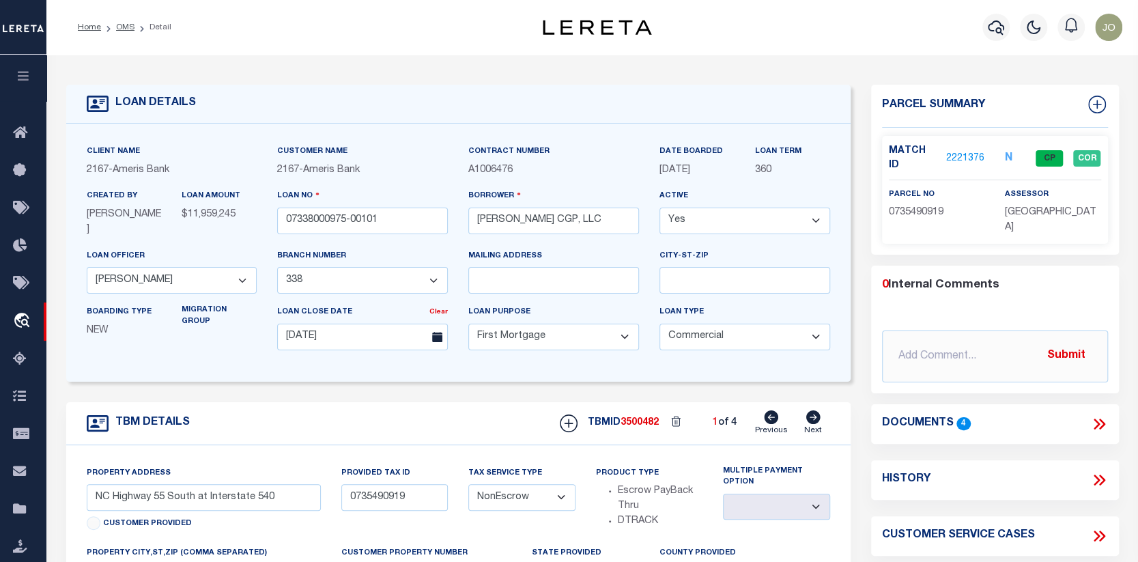
click at [1102, 471] on icon at bounding box center [1099, 480] width 18 height 18
select select "100"
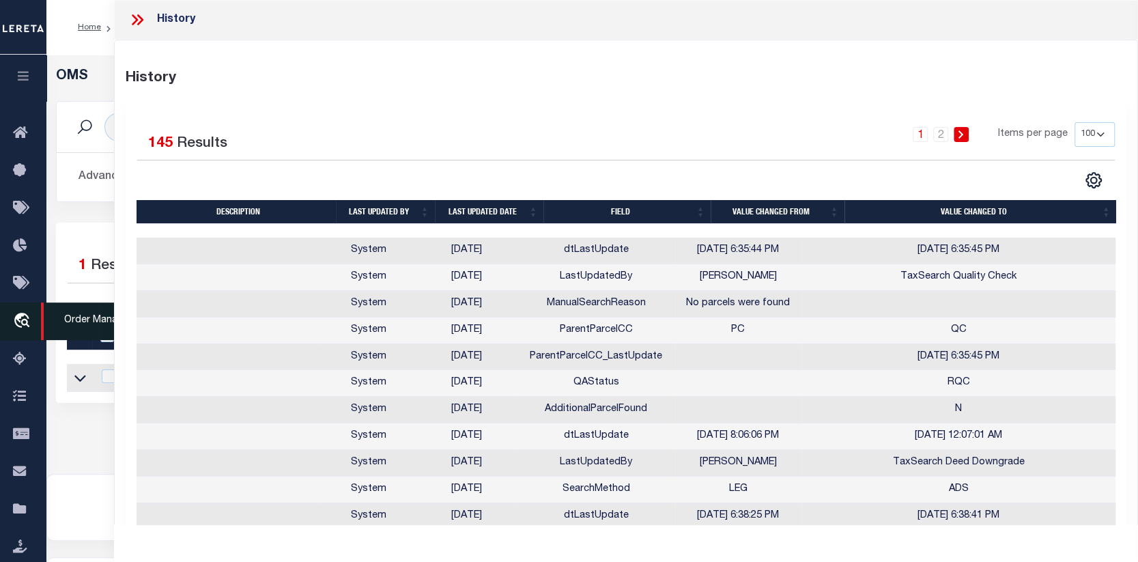
click at [24, 313] on icon "travel_explore" at bounding box center [24, 322] width 22 height 18
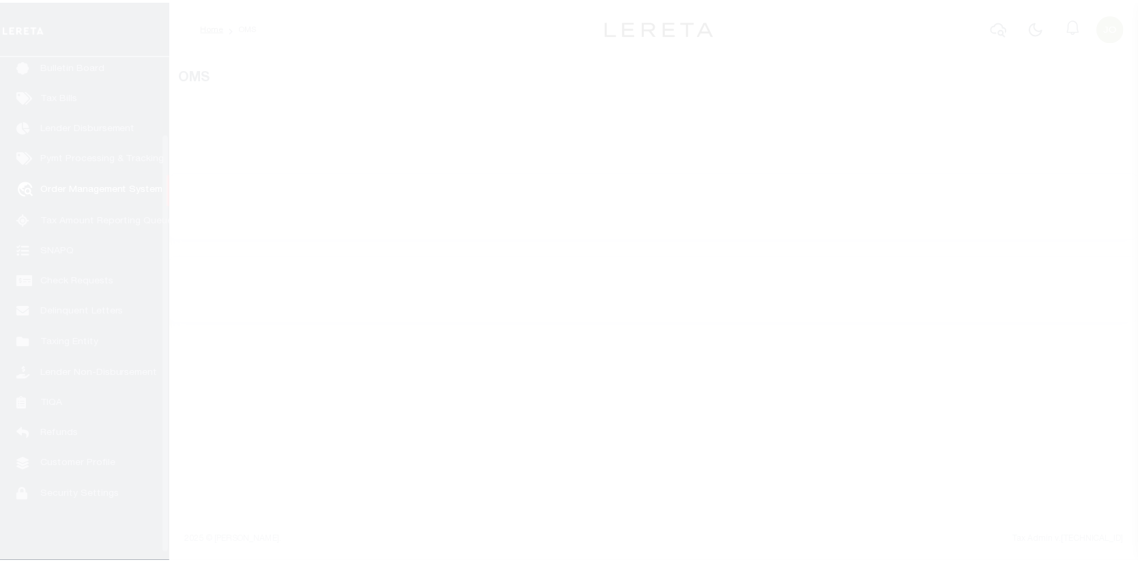
scroll to position [99, 0]
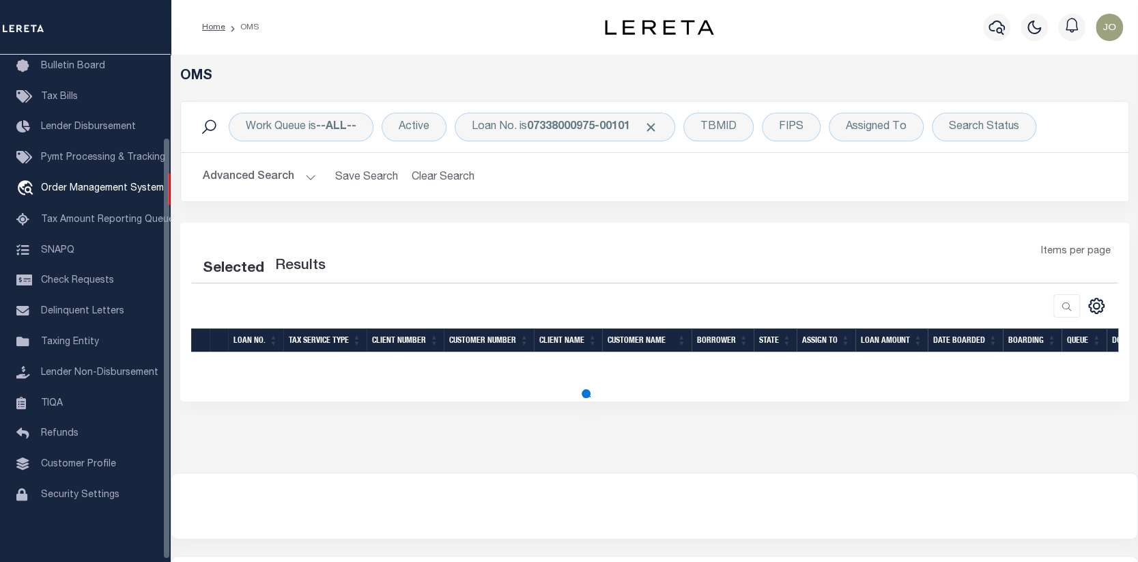
select select "200"
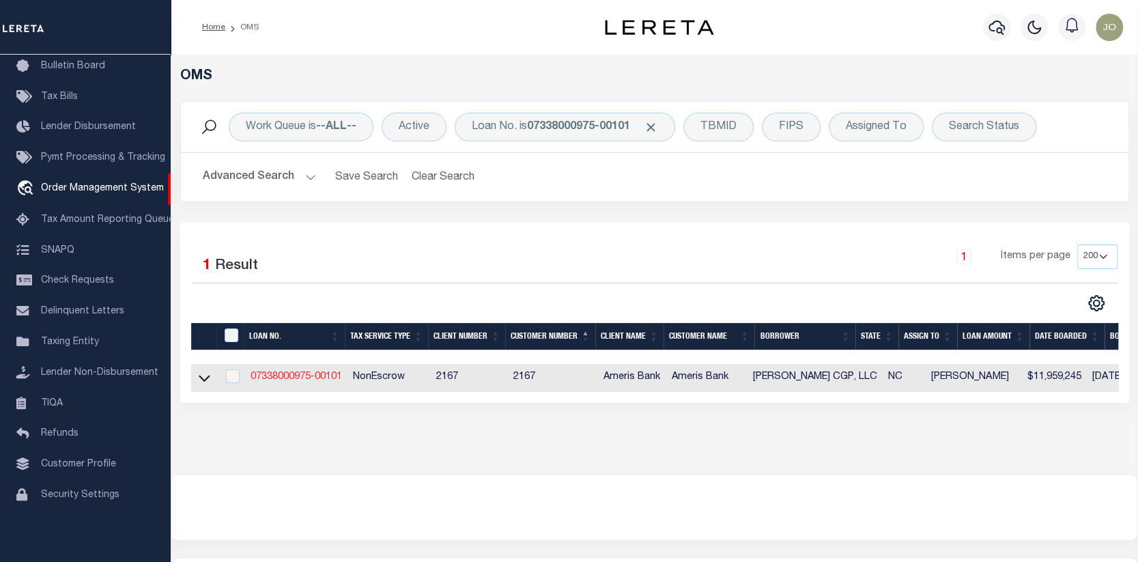
click at [293, 379] on link "07338000975-00101" at bounding box center [296, 377] width 91 height 10
type input "07338000975-00101"
type input "[PERSON_NAME] CGP, LLC"
select select
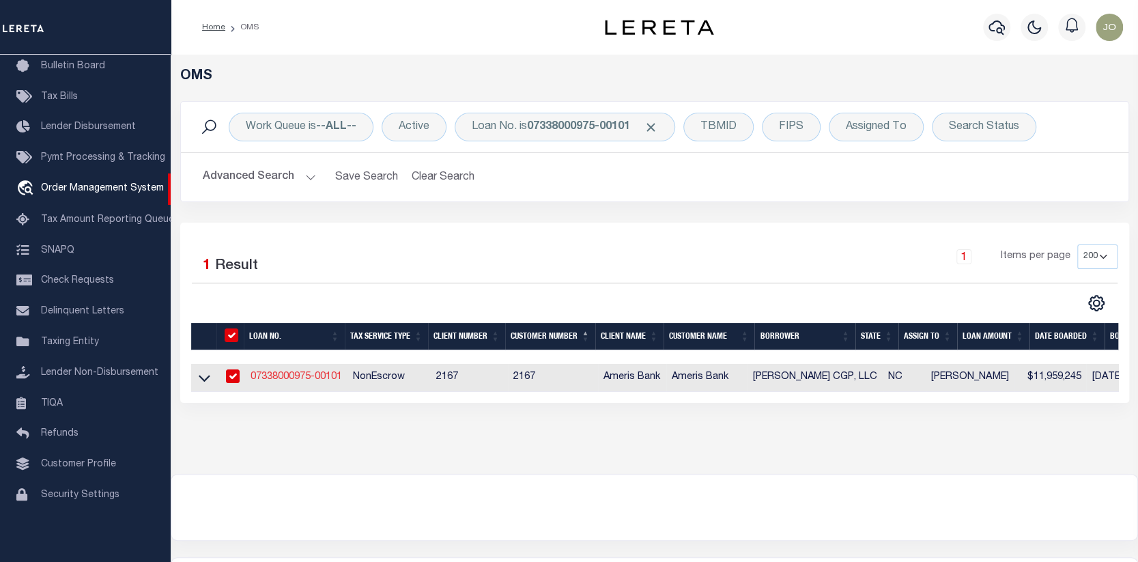
type input "[DATE]"
select select "10"
select select "20"
select select "NonEscrow"
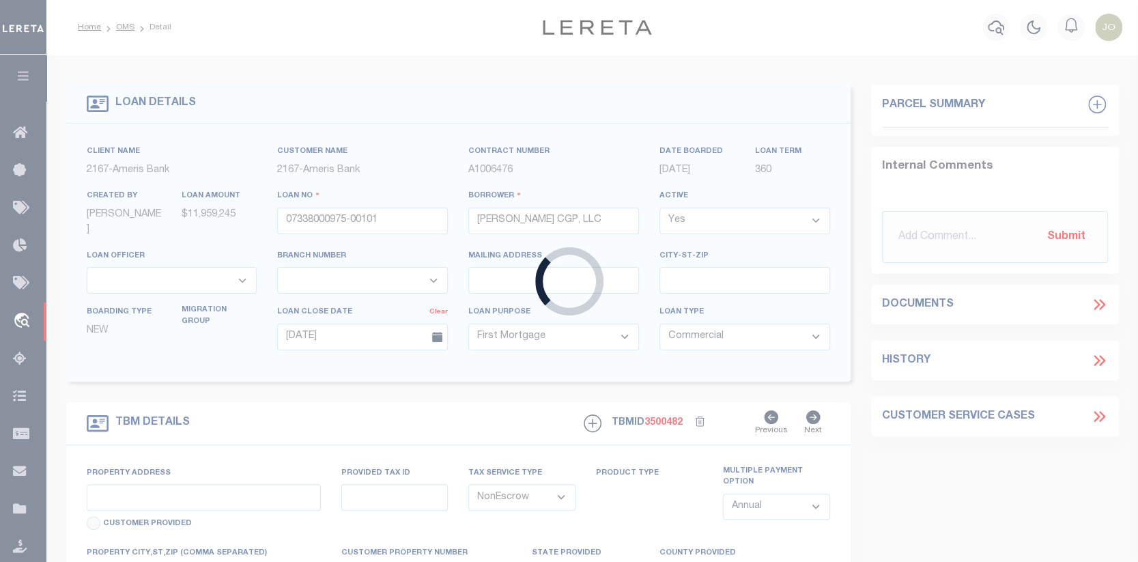
select select "11741"
select select "25678"
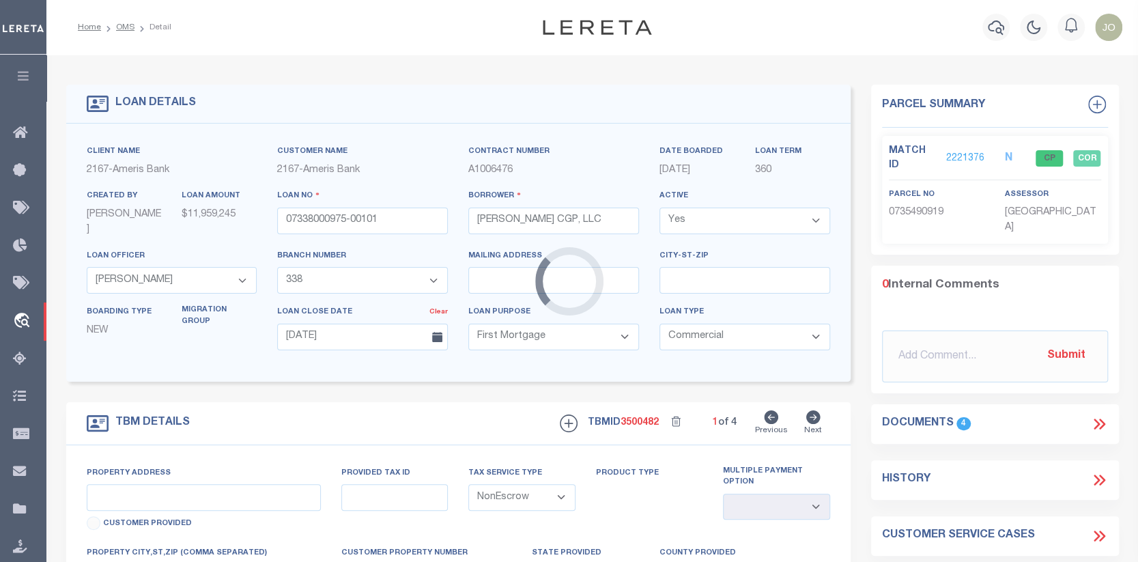
type input "NC Highway 55 South at Interstate 540"
type input "0735490919"
select select
type input "Cary [GEOGRAPHIC_DATA] 27519"
type input "NC"
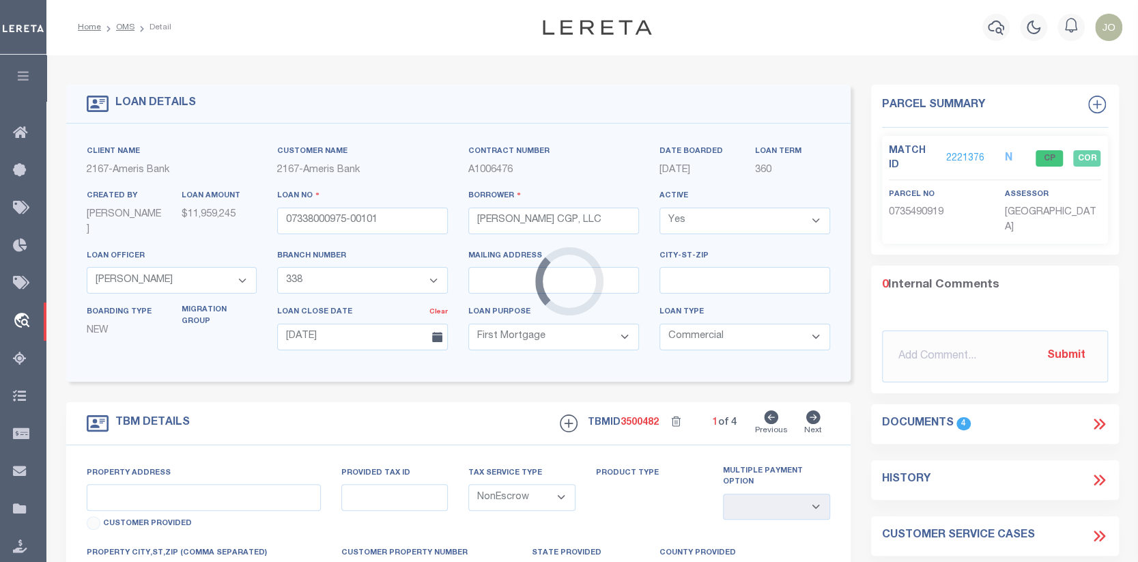
type textarea "See Exhibit A"
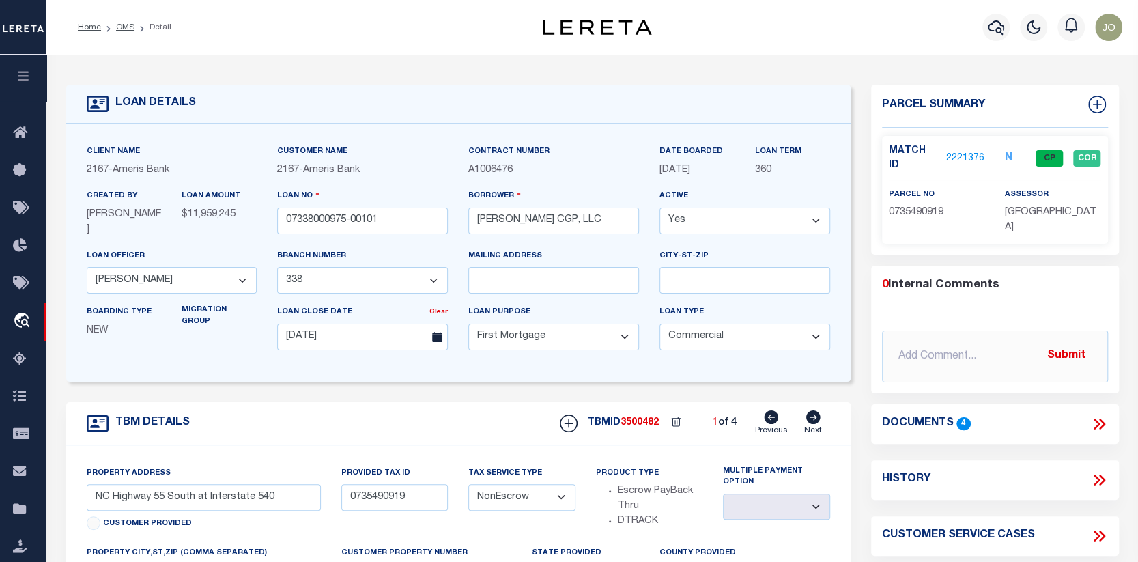
click at [958, 152] on link "2221376" at bounding box center [965, 159] width 38 height 14
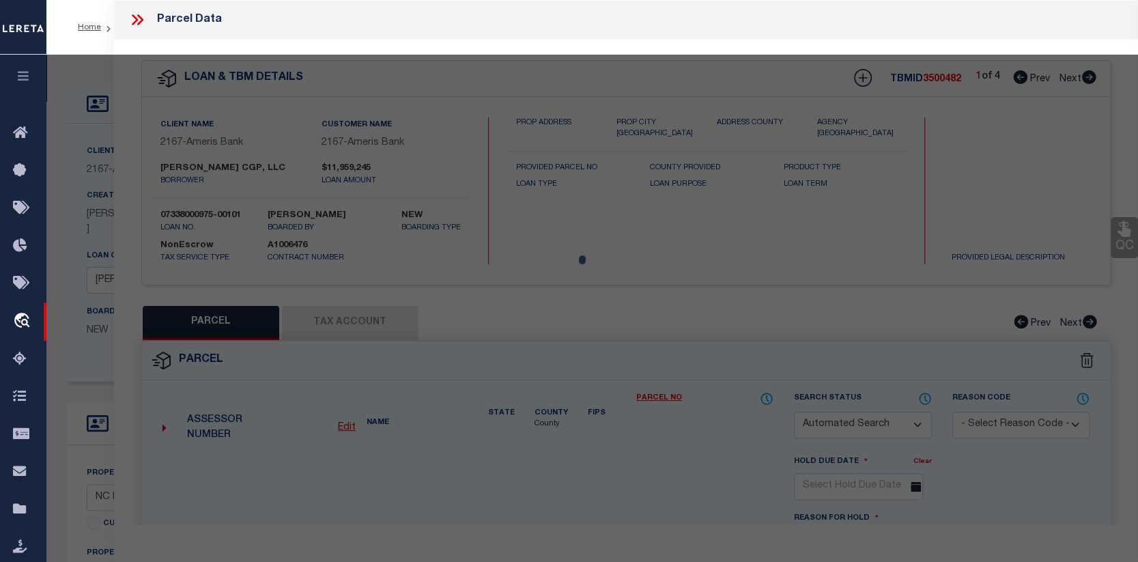
checkbox input "false"
select select "CP"
type input "[PERSON_NAME] CREEK LAND LLC"
select select "AGW"
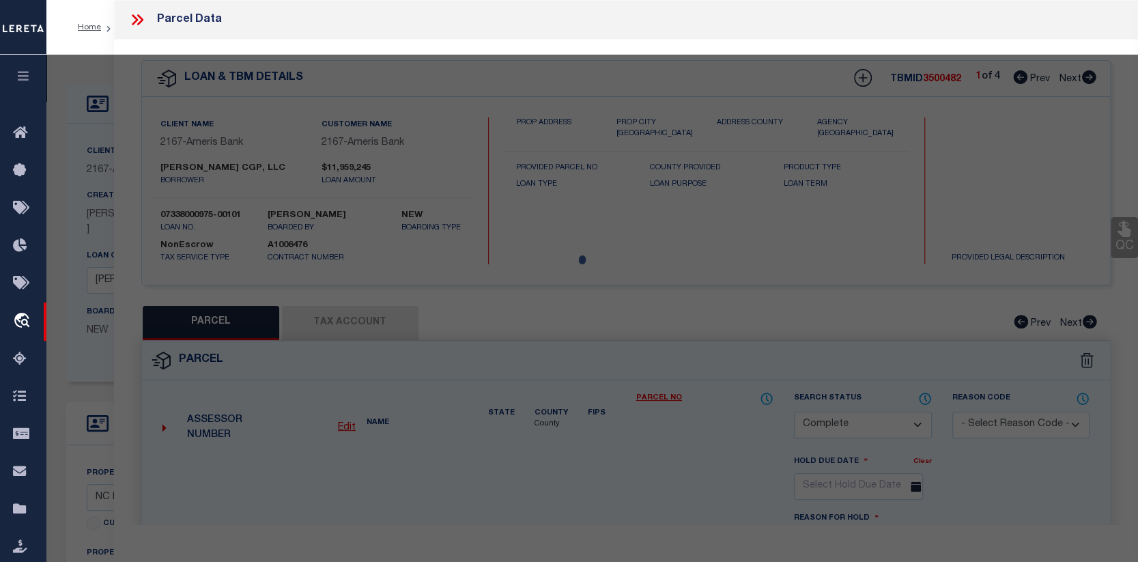
select select
type input "[STREET_ADDRESS]"
type input "Cary [GEOGRAPHIC_DATA] 27519"
type textarea "LO11 [PERSON_NAME][GEOGRAPHIC_DATA] PH1B BM2025-00960"
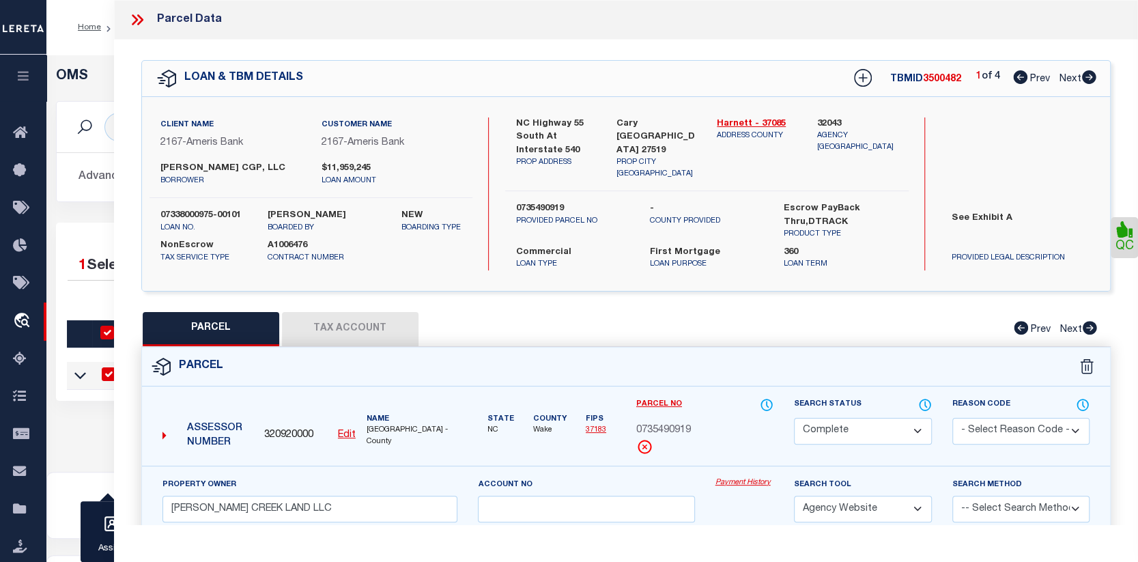
click at [737, 483] on link "Payment History" at bounding box center [744, 483] width 59 height 12
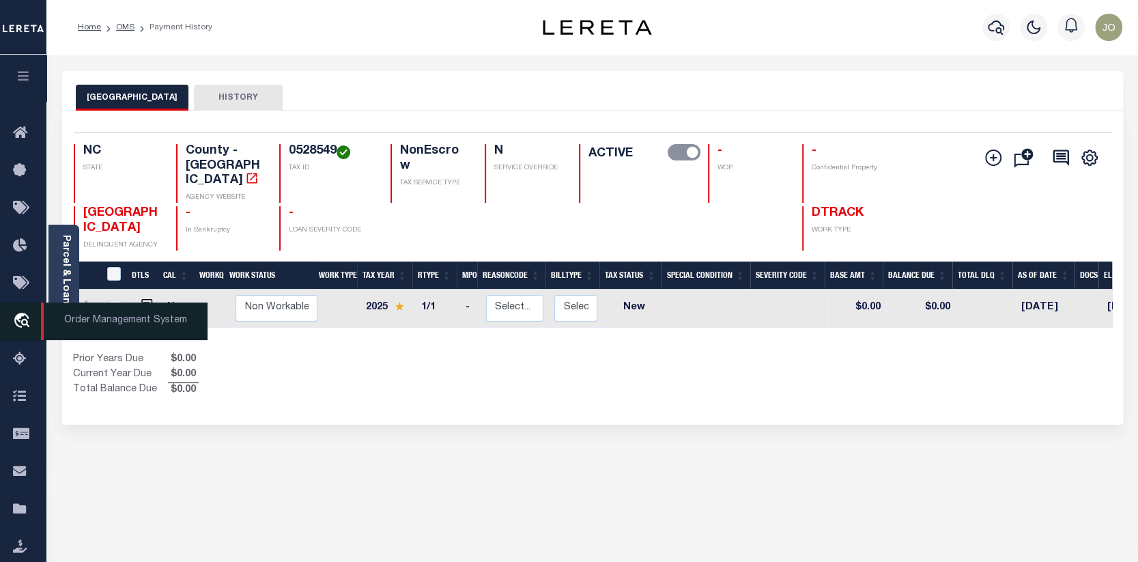
click at [63, 320] on span "Order Management System" at bounding box center [124, 321] width 167 height 38
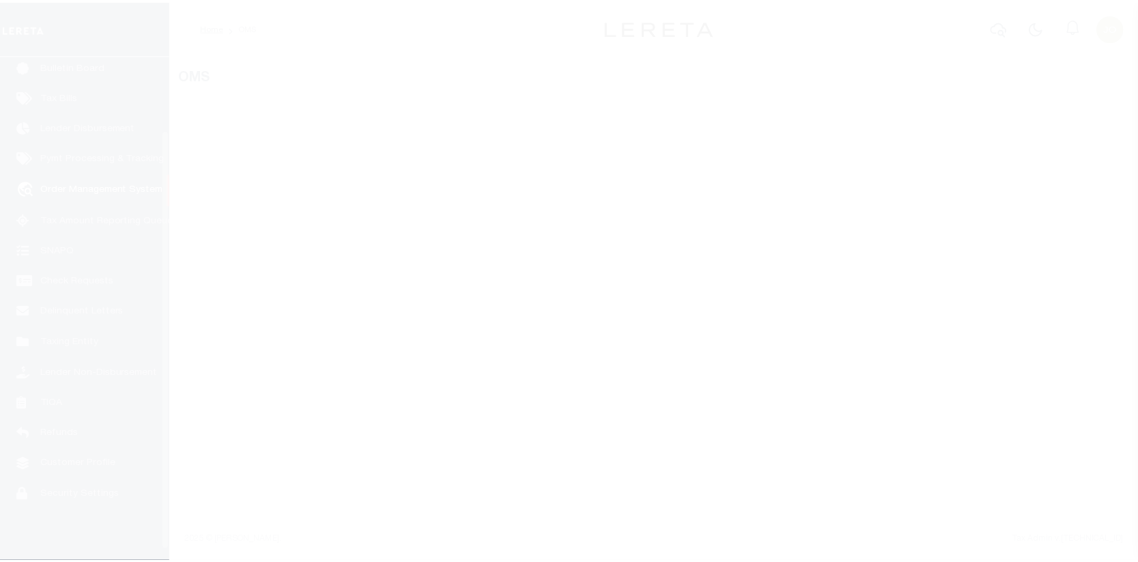
scroll to position [99, 0]
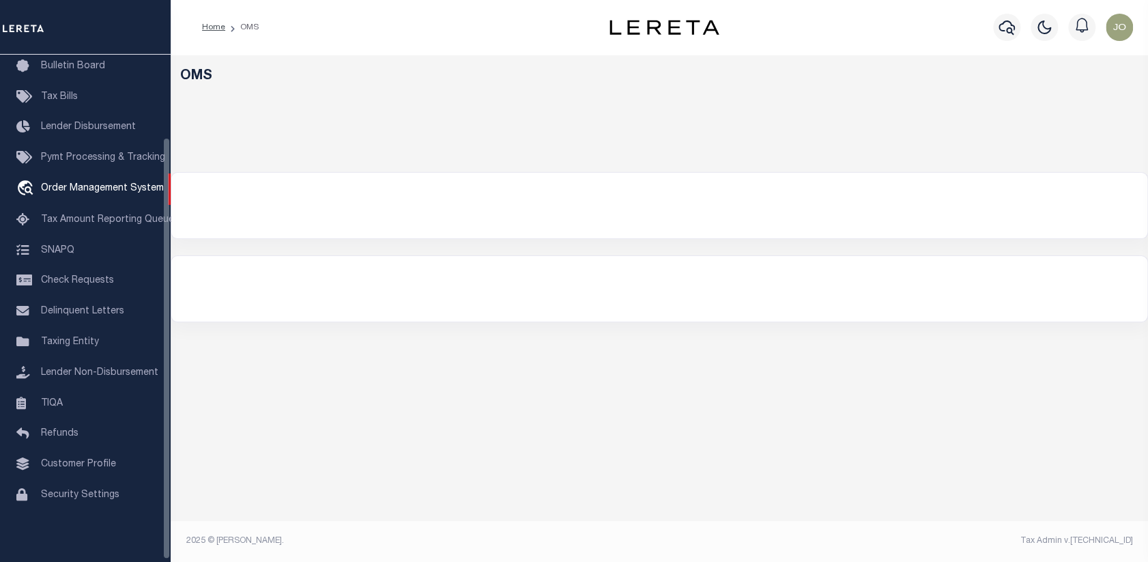
select select "200"
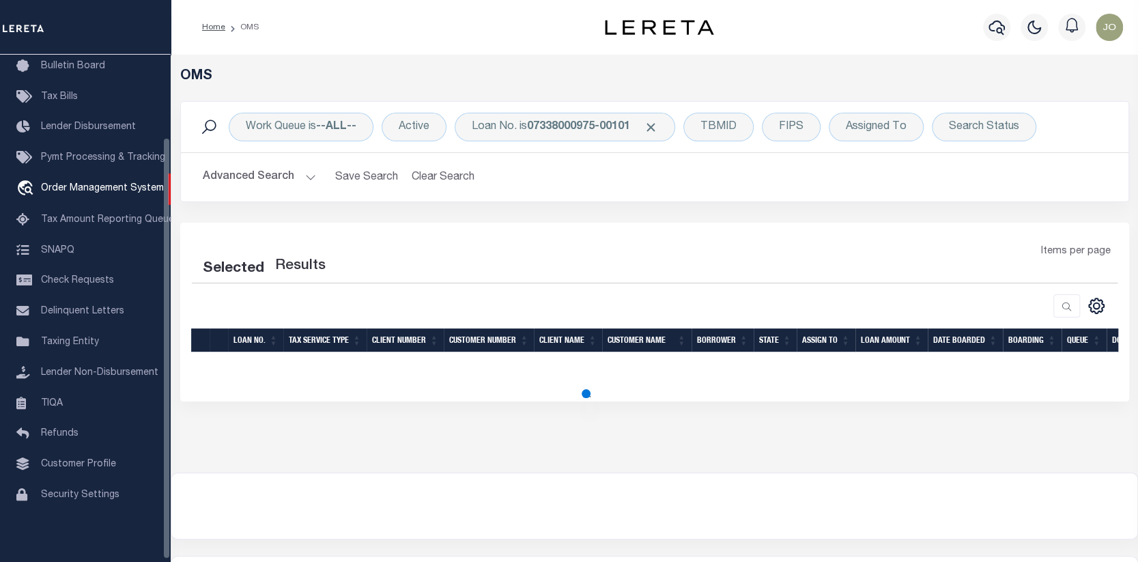
select select "200"
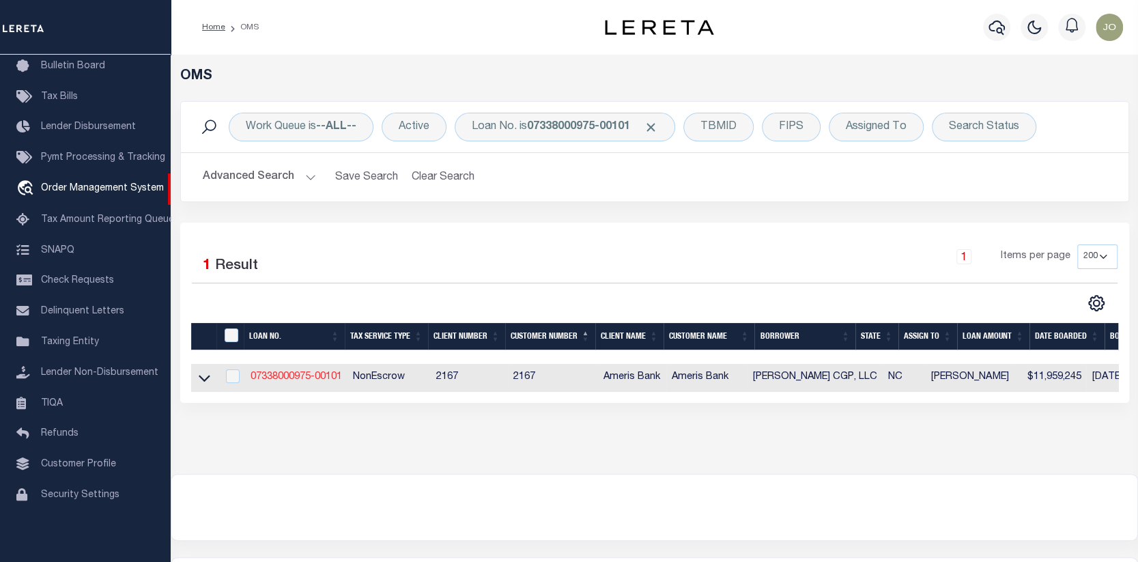
click at [317, 376] on link "07338000975-00101" at bounding box center [296, 377] width 91 height 10
type input "07338000975-00101"
type input "[PERSON_NAME] CGP, LLC"
select select
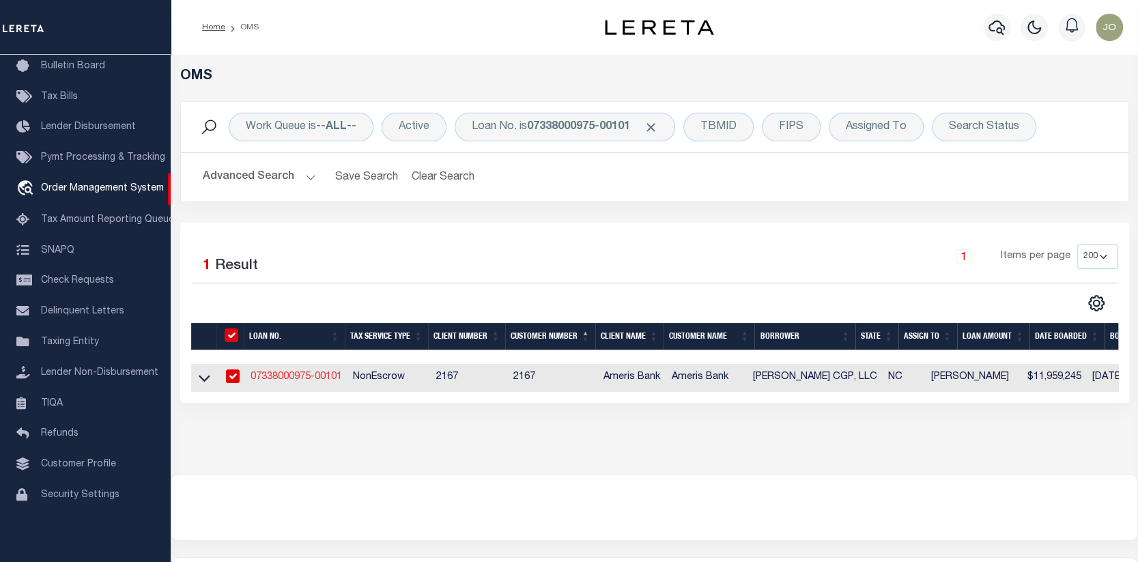
type input "[DATE]"
select select "10"
select select "20"
select select "NonEscrow"
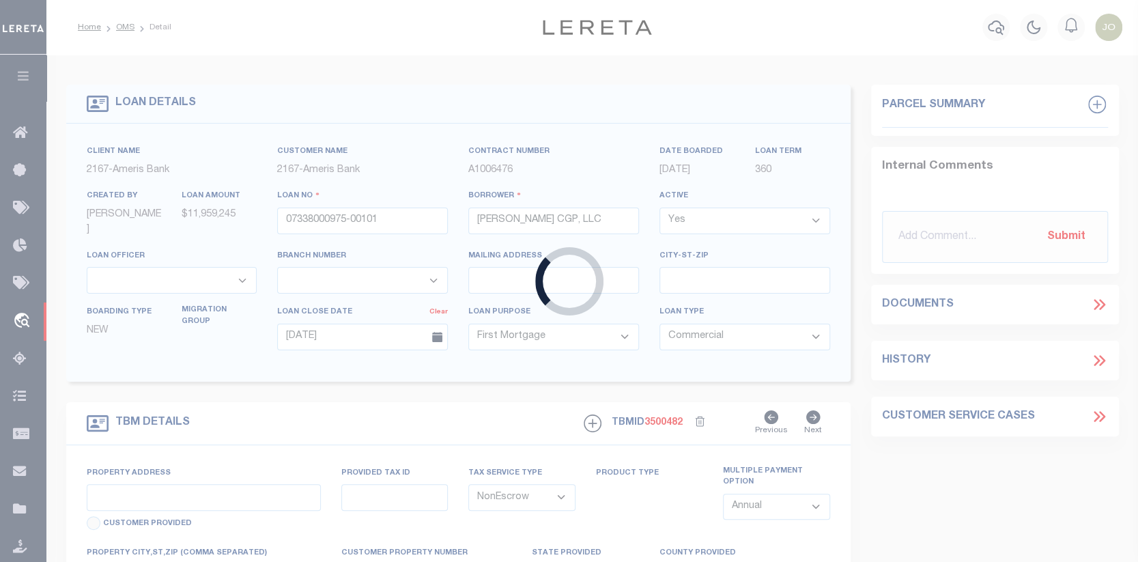
type input "NC Highway 55 South at Interstate 540"
type input "0735490919"
select select
type input "Cary [GEOGRAPHIC_DATA] 27519"
type input "NC"
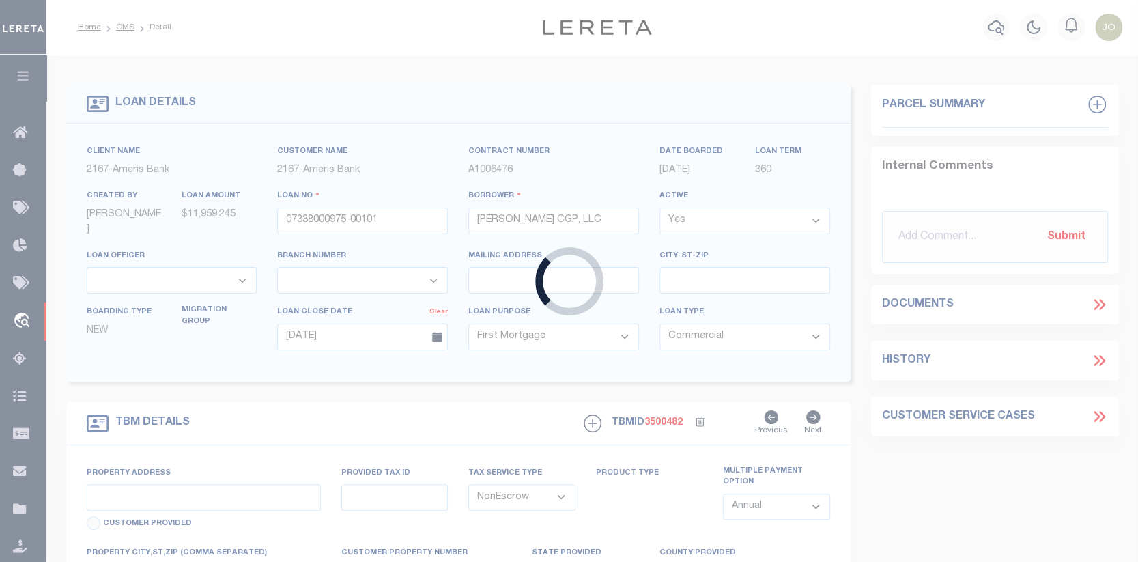
type textarea "See Exhibit A"
select select "11741"
select select "25678"
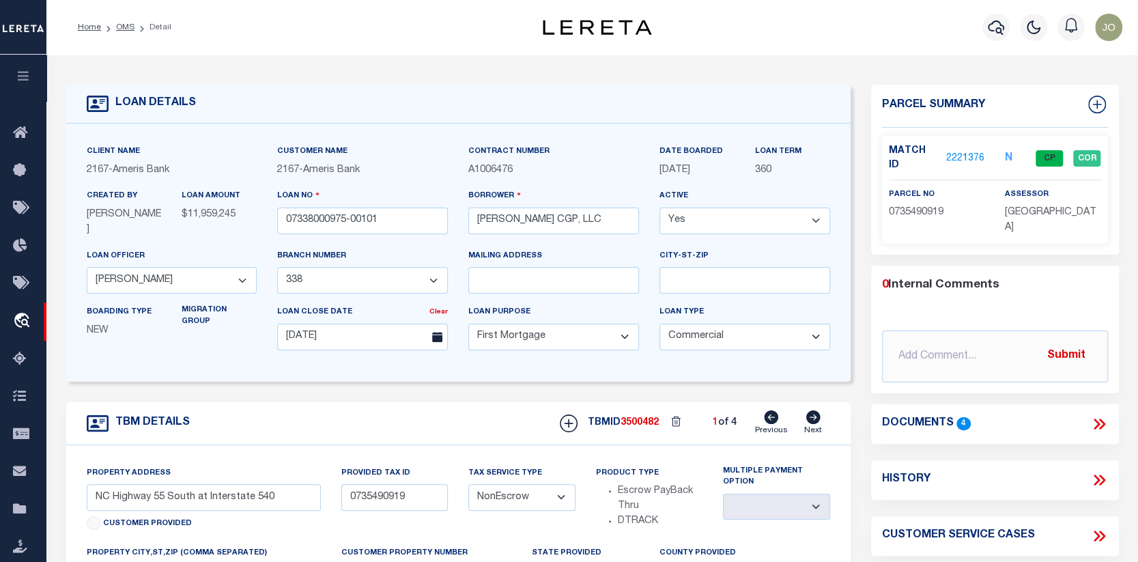
click at [814, 415] on icon at bounding box center [813, 417] width 15 height 14
type input "NC Highway 55 South at Interstate 40"
type input "0735491832"
select select
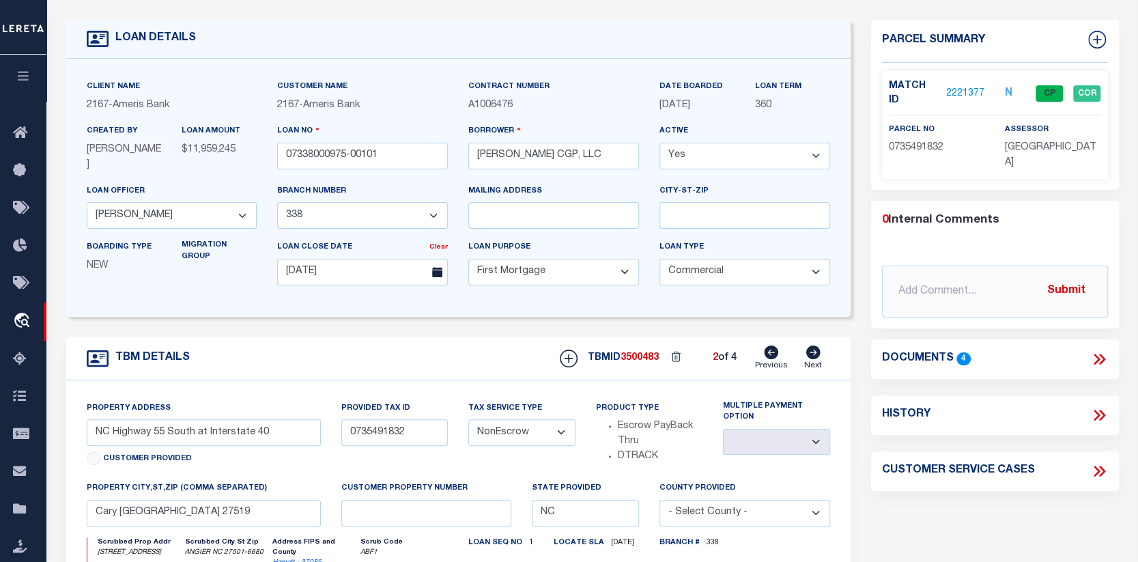
scroll to position [68, 0]
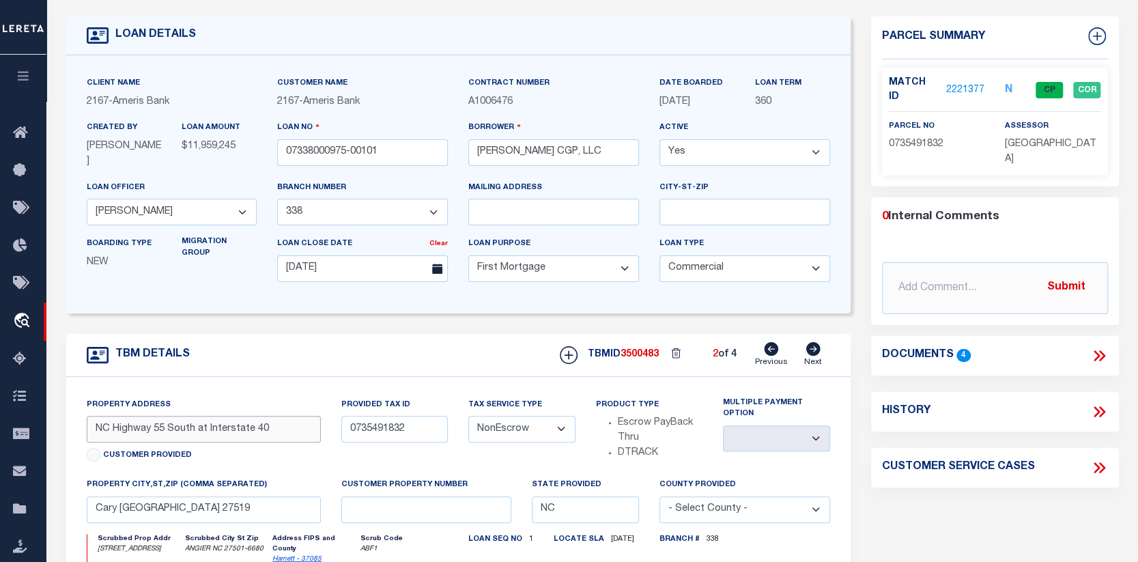
click at [253, 427] on input "NC Highway 55 South at Interstate 40" at bounding box center [204, 429] width 234 height 27
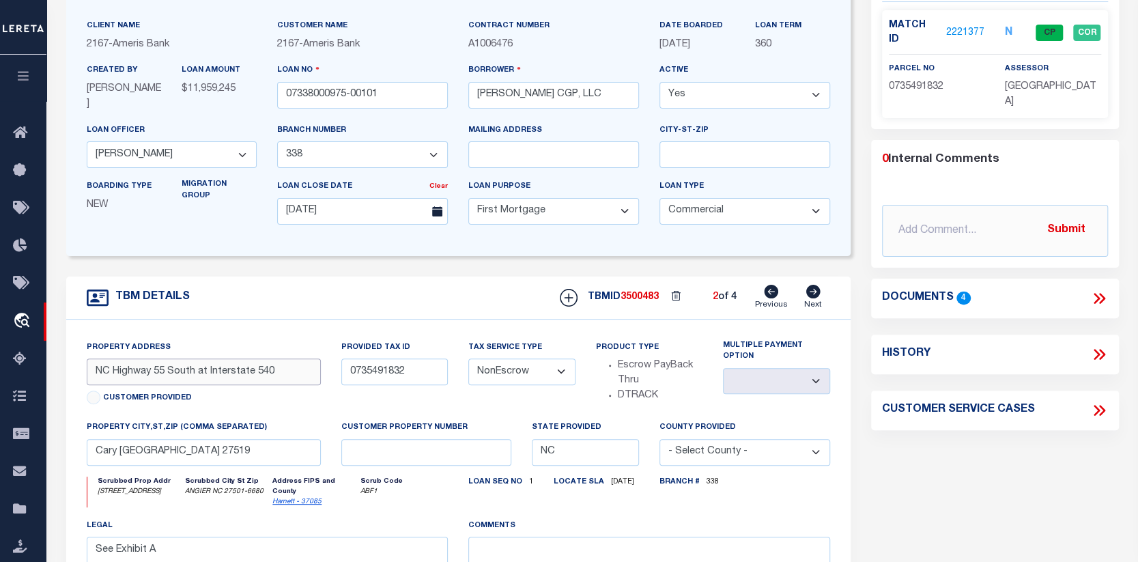
scroll to position [205, 0]
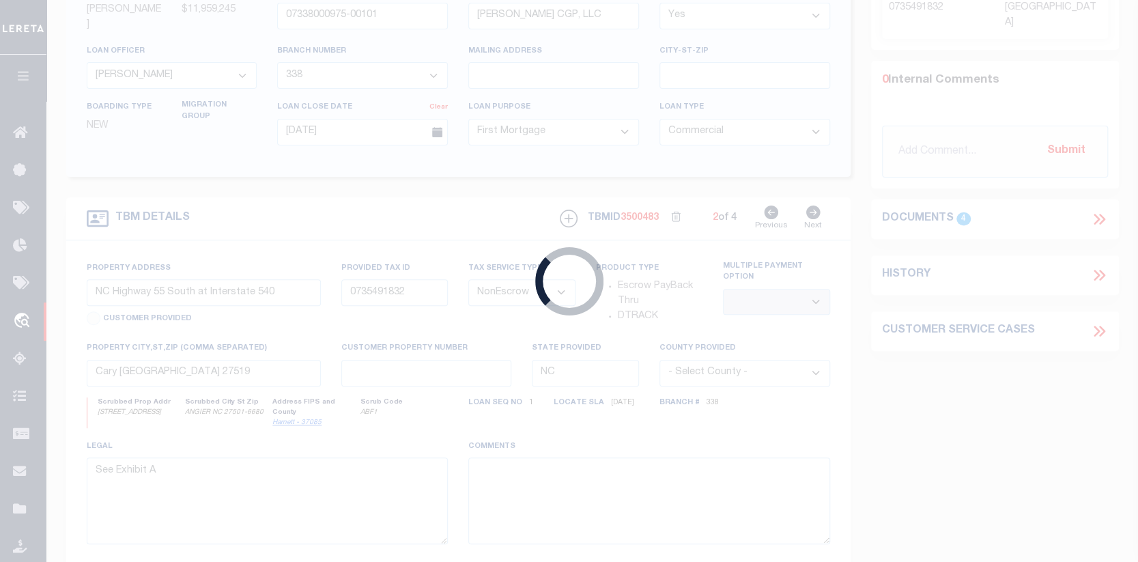
click at [964, 407] on body "Home OMS Detail" at bounding box center [569, 321] width 1138 height 1052
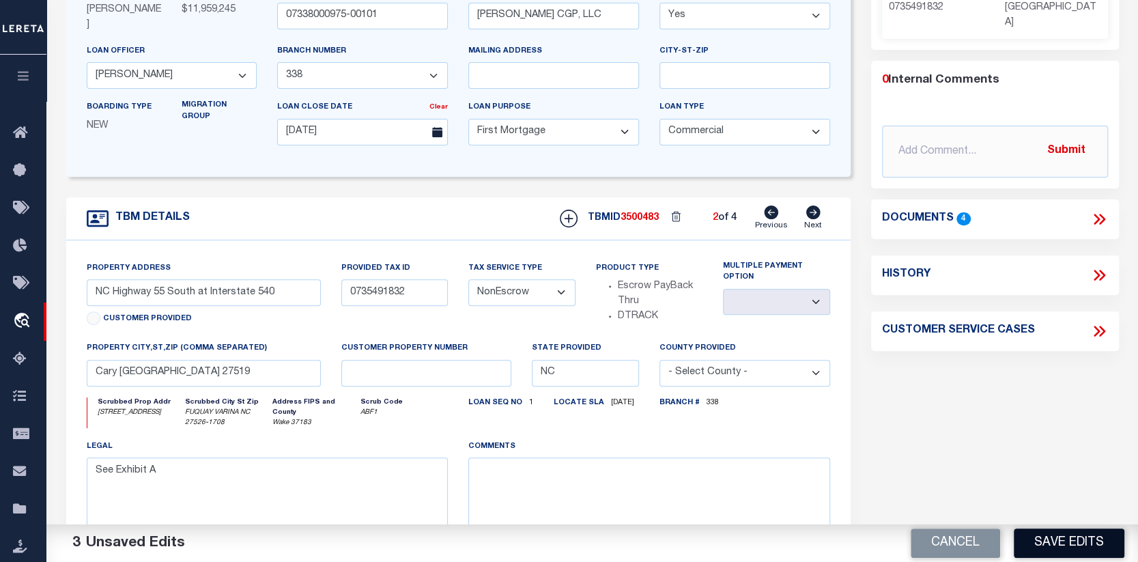
click at [1048, 535] on button "Save Edits" at bounding box center [1069, 542] width 111 height 29
type input "NC Highway 55 South at Interstate 40"
select select
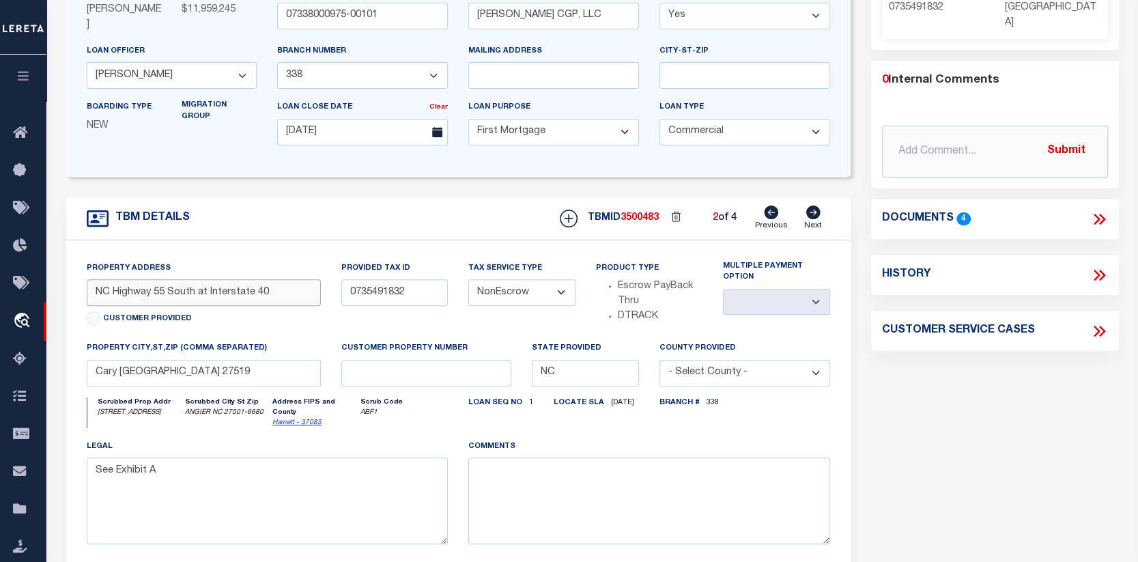
click at [252, 293] on input "NC Highway 55 South at Interstate 40" at bounding box center [204, 292] width 234 height 27
type input "NC Highway 55 South at Interstate 540"
click at [746, 332] on body "Home OMS Detail" at bounding box center [569, 315] width 1138 height 1041
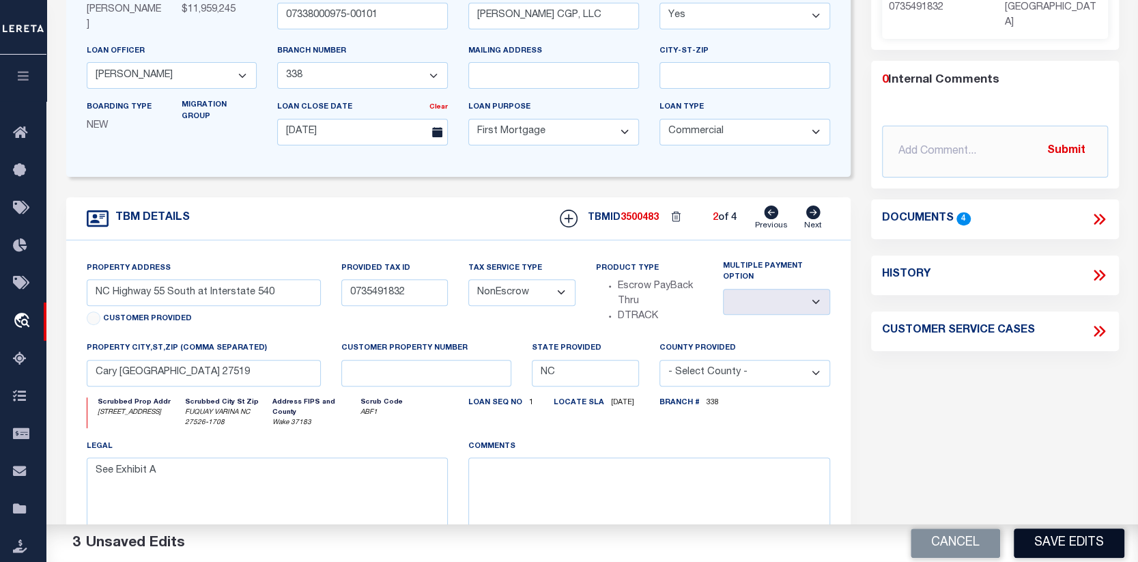
click at [1066, 533] on button "Save Edits" at bounding box center [1069, 542] width 111 height 29
select select
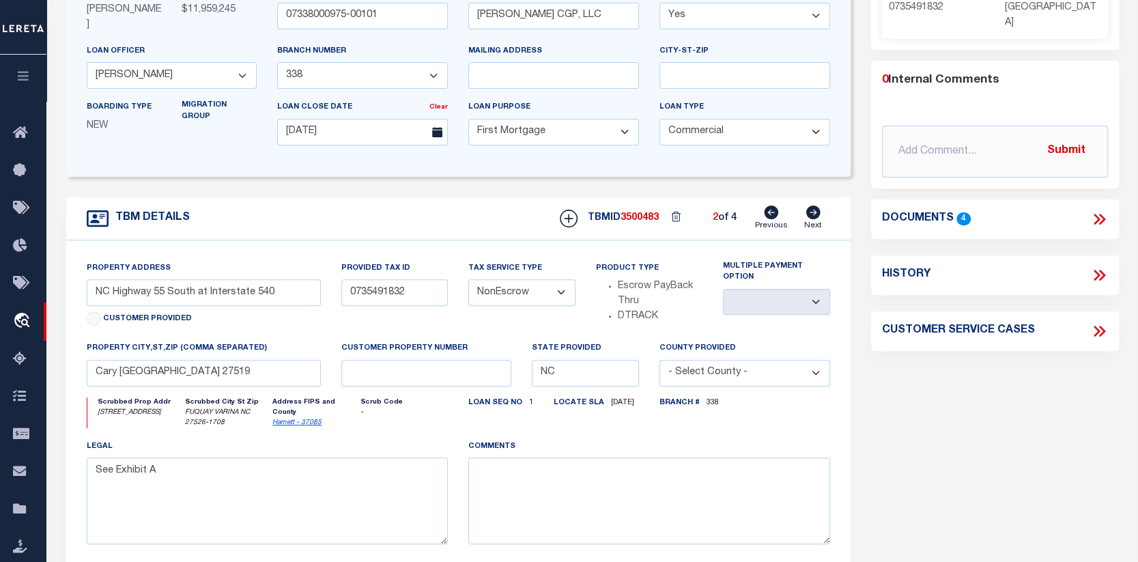
click at [810, 210] on icon at bounding box center [813, 212] width 14 height 14
type input "NC Highway 55 South at Interstate 40"
type input "0735492702"
select select
click at [263, 290] on input "NC Highway 55 South at Interstate 40" at bounding box center [204, 292] width 234 height 27
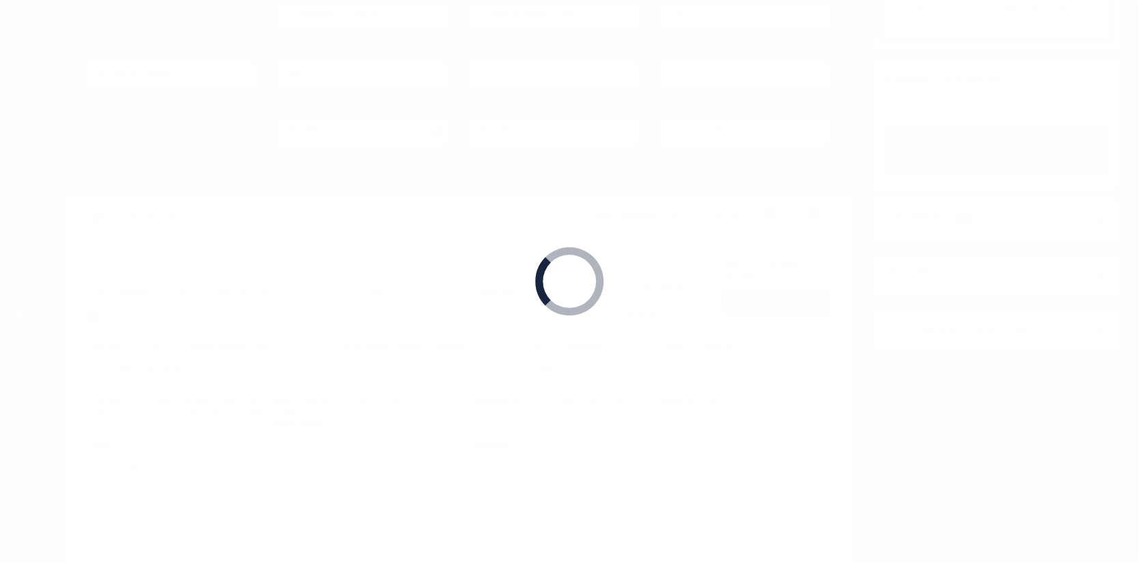
click at [989, 411] on body "Home OMS Detail" at bounding box center [569, 315] width 1138 height 1041
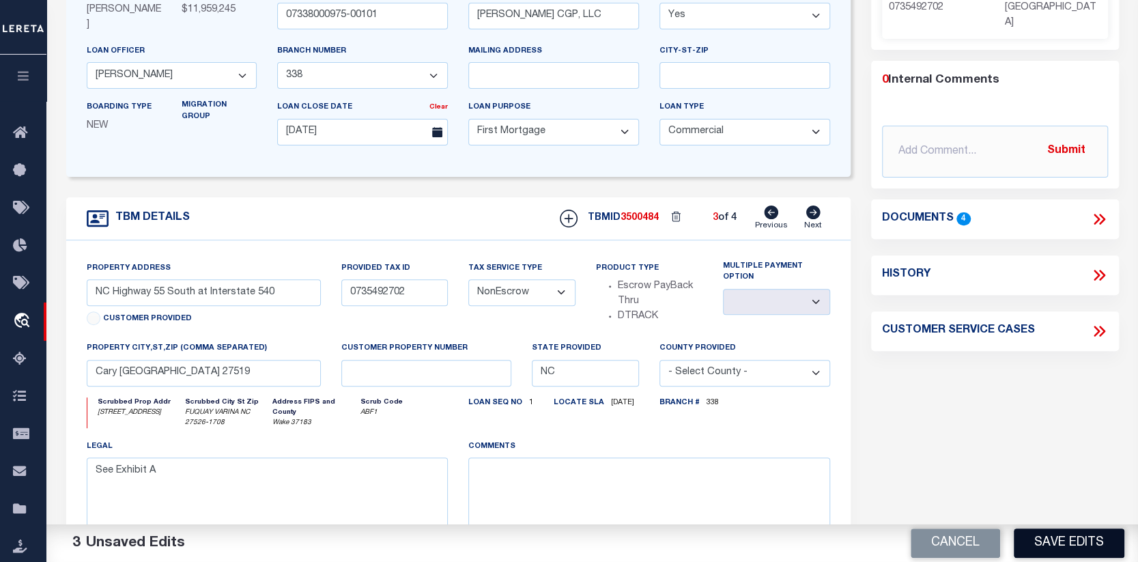
click at [1061, 538] on button "Save Edits" at bounding box center [1069, 542] width 111 height 29
type input "NC Highway 55 South at Interstate 40"
select select
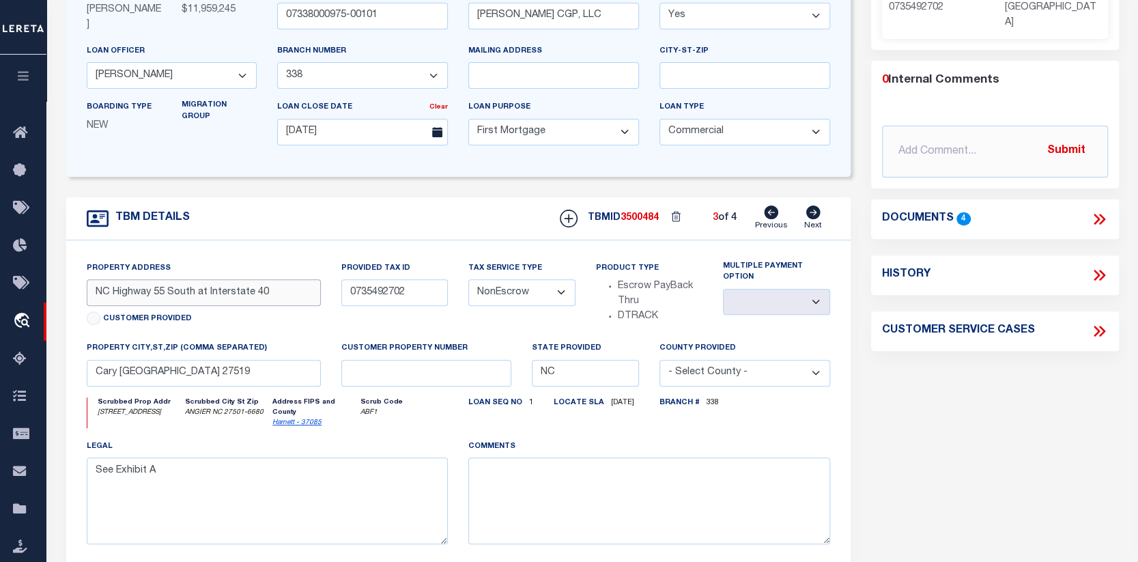
click at [264, 293] on input "NC Highway 55 South at Interstate 40" at bounding box center [204, 292] width 234 height 27
type input "NC Highway 55 South at Interstate 540"
click at [874, 374] on body "Home OMS Detail" at bounding box center [569, 315] width 1138 height 1041
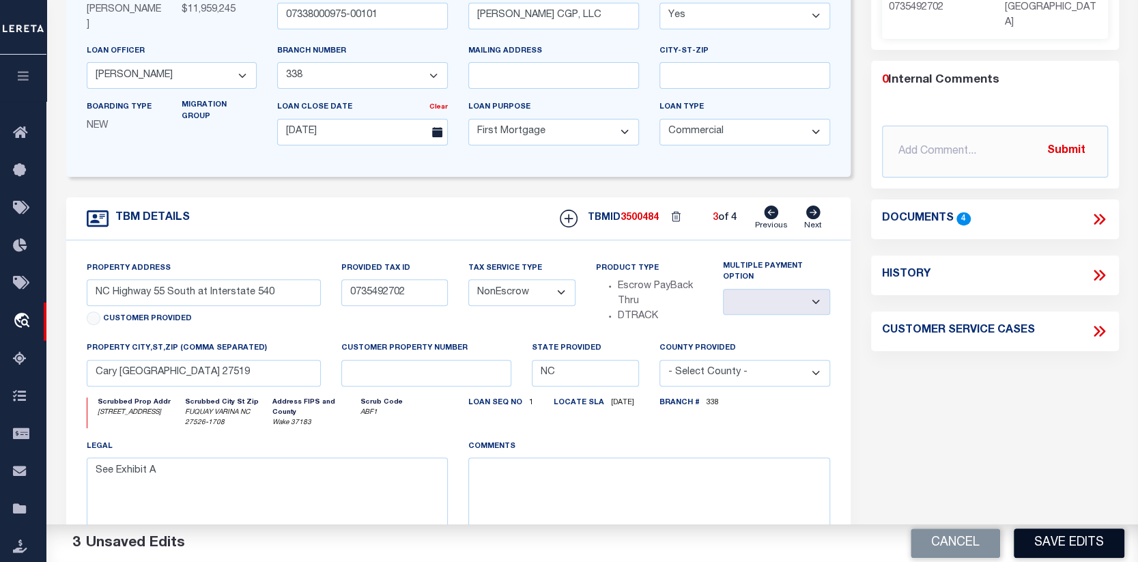
click at [1053, 537] on button "Save Edits" at bounding box center [1069, 542] width 111 height 29
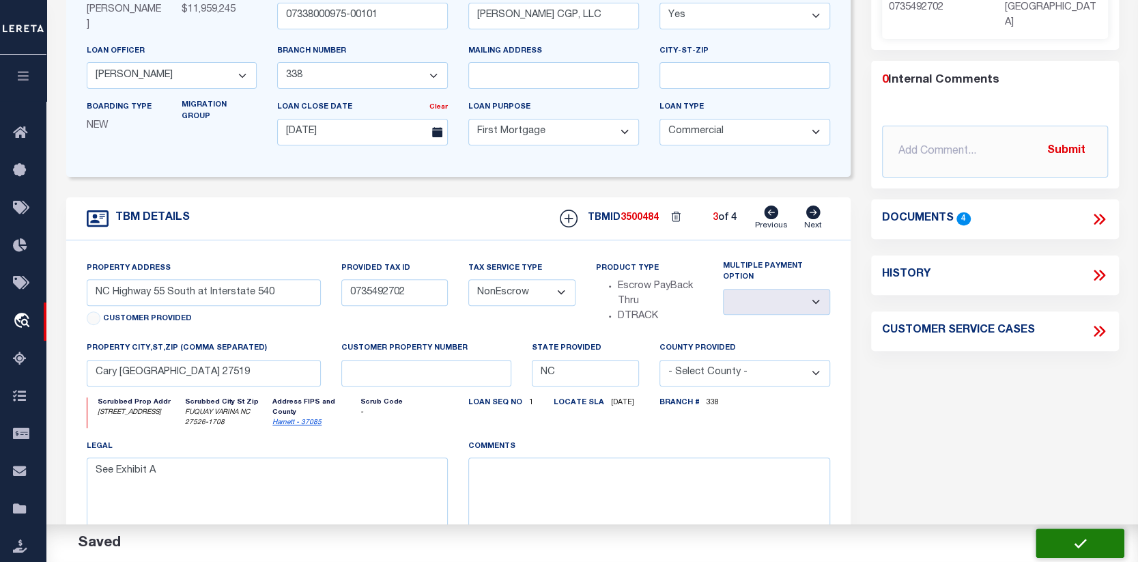
select select
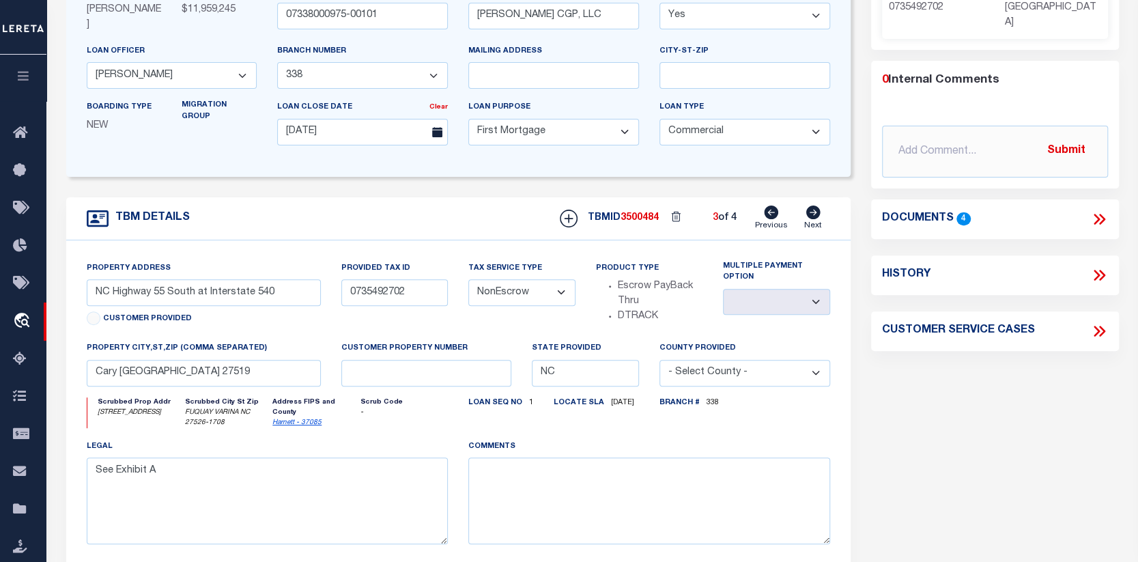
click at [811, 205] on icon at bounding box center [813, 212] width 14 height 14
type input "NC Highway 55 South at Interstate 40"
type input "0735492598"
select select
click at [264, 293] on input "NC Highway 55 South at Interstate 40" at bounding box center [204, 292] width 234 height 27
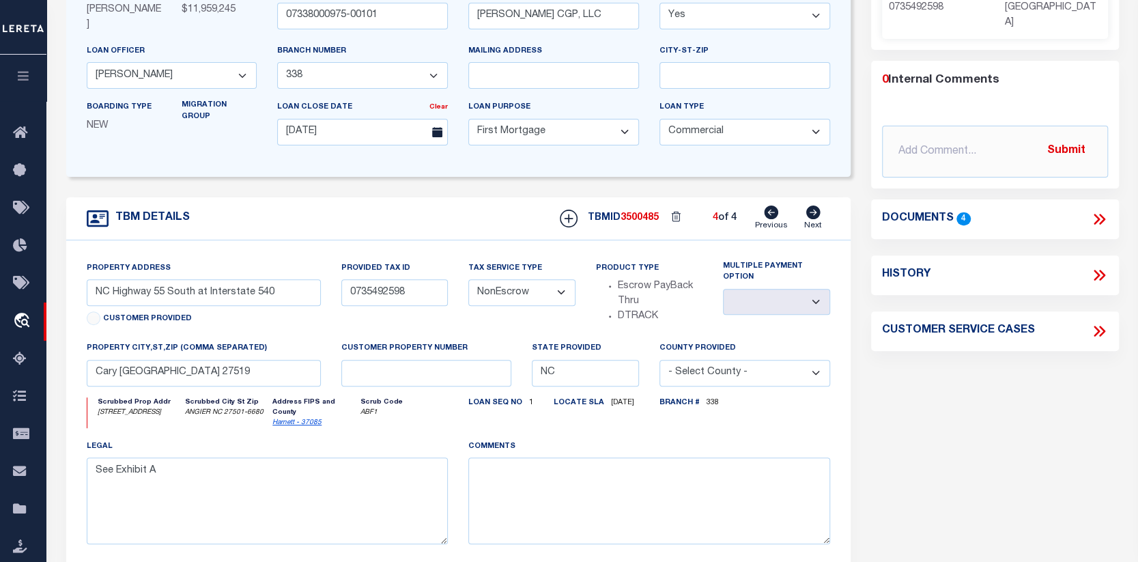
click at [825, 358] on body "Home OMS Detail" at bounding box center [569, 315] width 1138 height 1041
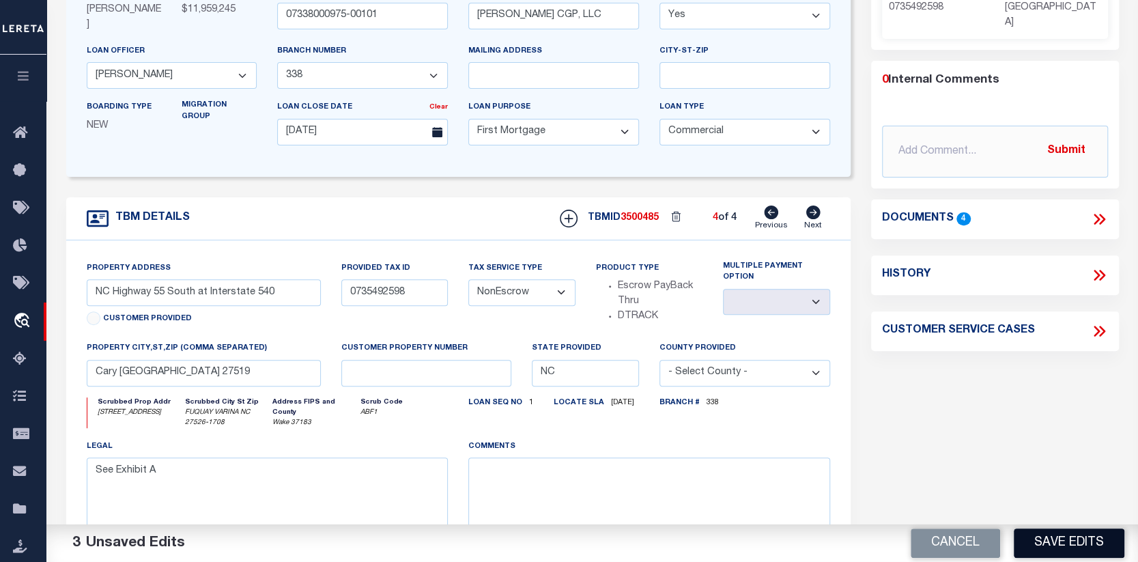
click at [1056, 540] on button "Save Edits" at bounding box center [1069, 542] width 111 height 29
type input "NC Highway 55 South at Interstate 40"
select select
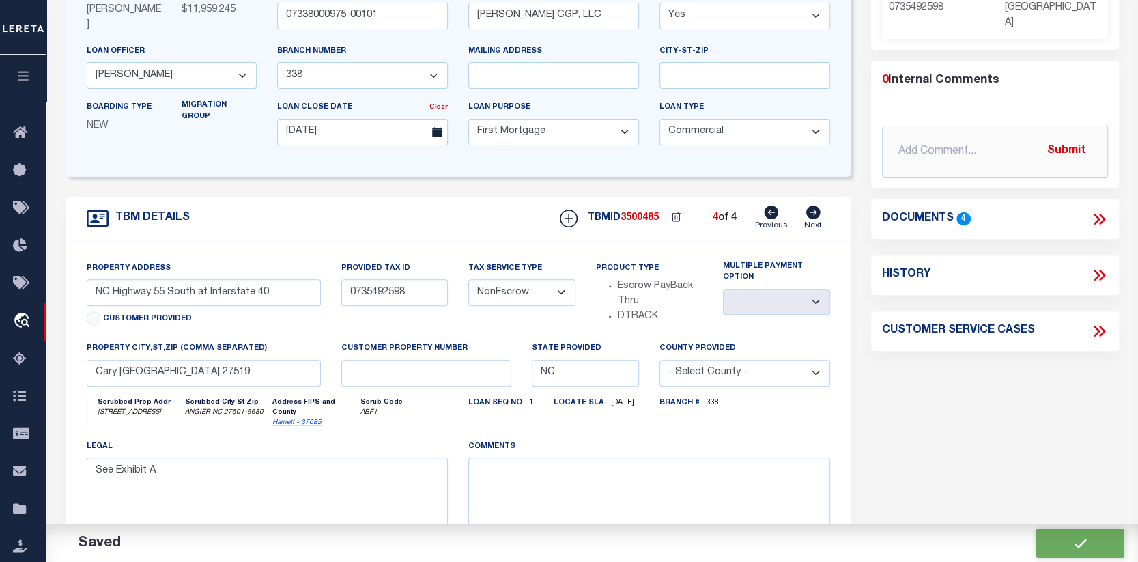
type input "NC Highway 55 South at Interstate 540"
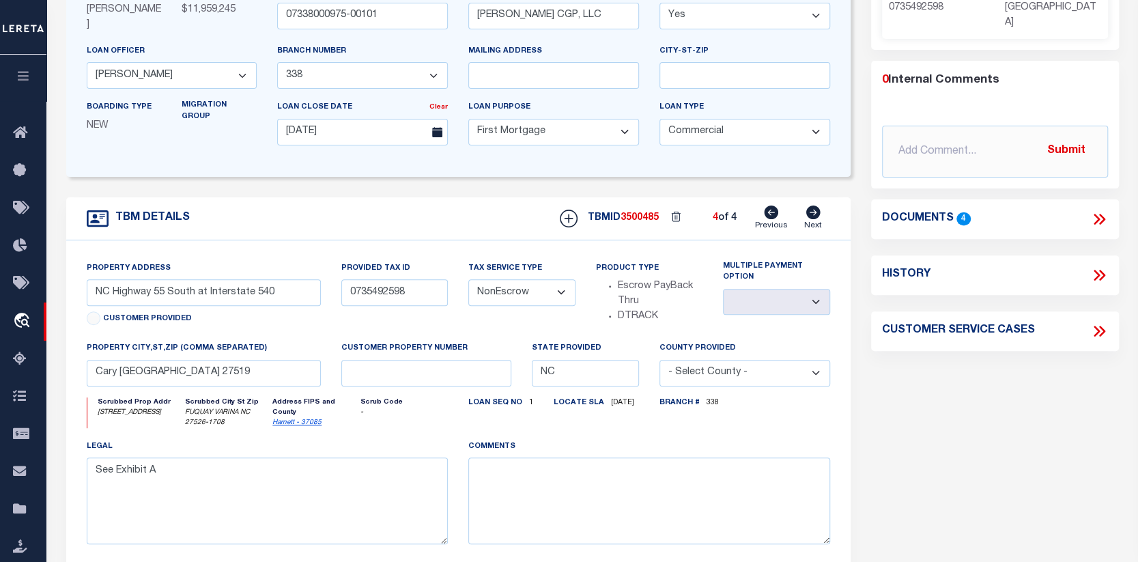
select select
click at [773, 209] on icon at bounding box center [771, 212] width 14 height 14
type input "0735492702"
select select
click at [773, 209] on icon at bounding box center [771, 212] width 14 height 14
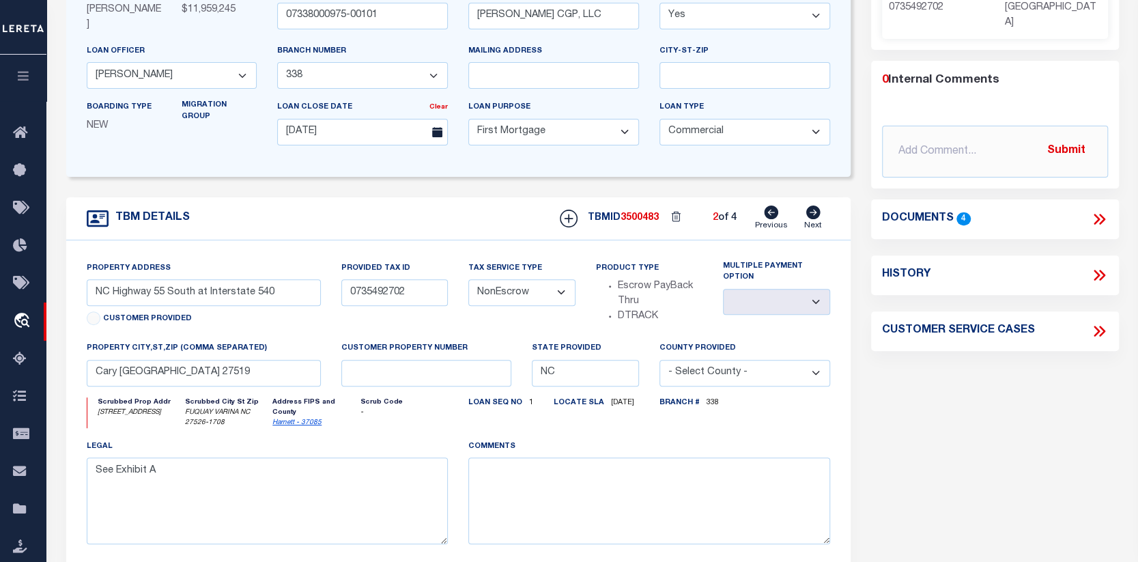
type input "0735491832"
select select
click at [773, 209] on icon at bounding box center [771, 212] width 14 height 14
type input "0735490919"
select select
